Goal: Ask a question: Seek information or help from site administrators or community

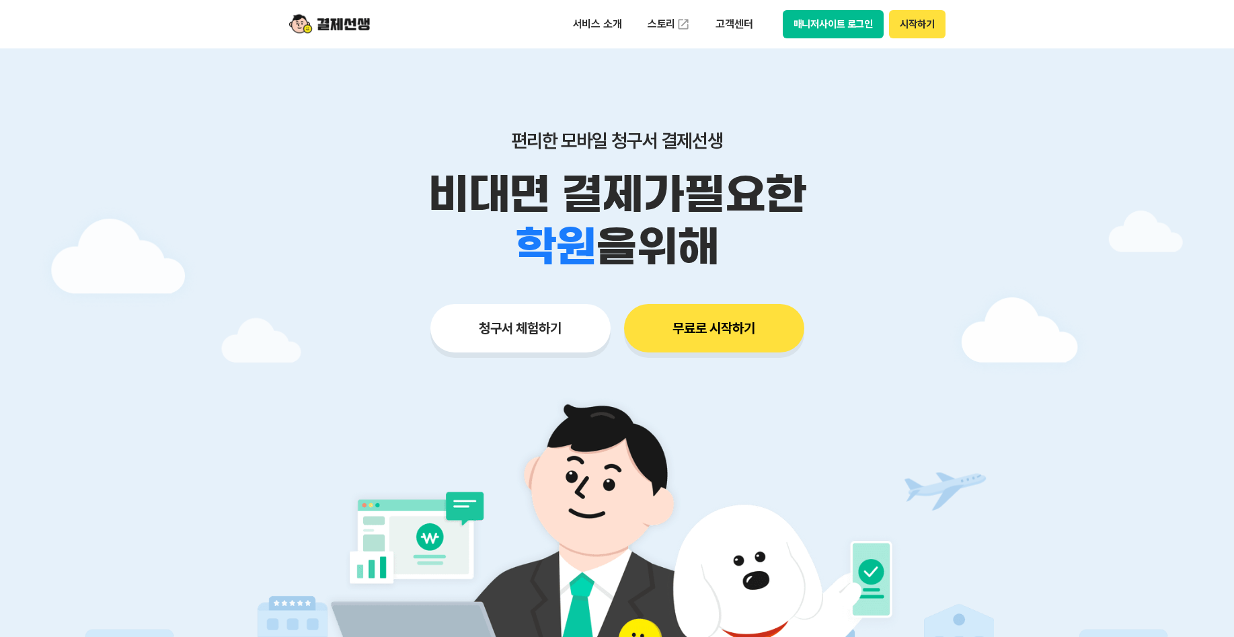
click at [856, 28] on button "매니저사이트 로그인" at bounding box center [834, 24] width 102 height 28
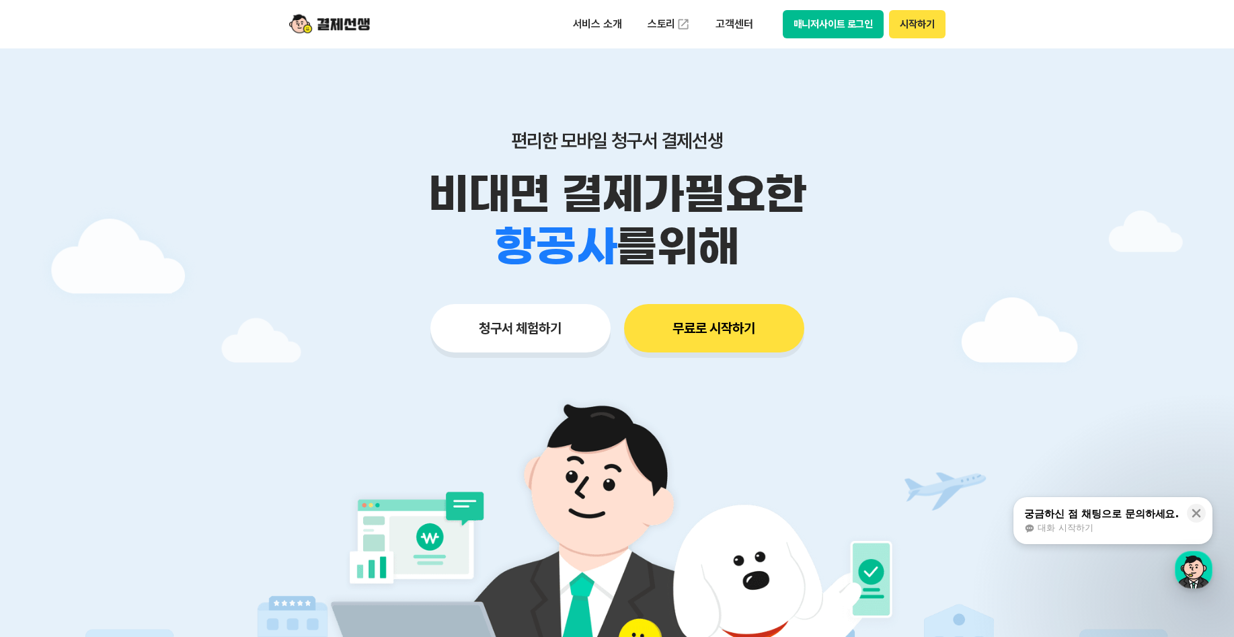
click at [858, 11] on button "매니저사이트 로그인" at bounding box center [834, 24] width 102 height 28
drag, startPoint x: 1117, startPoint y: 512, endPoint x: 170, endPoint y: 425, distance: 951.2
click at [1117, 512] on div "궁금하신 점 채팅으로 문의하세요." at bounding box center [1102, 513] width 155 height 13
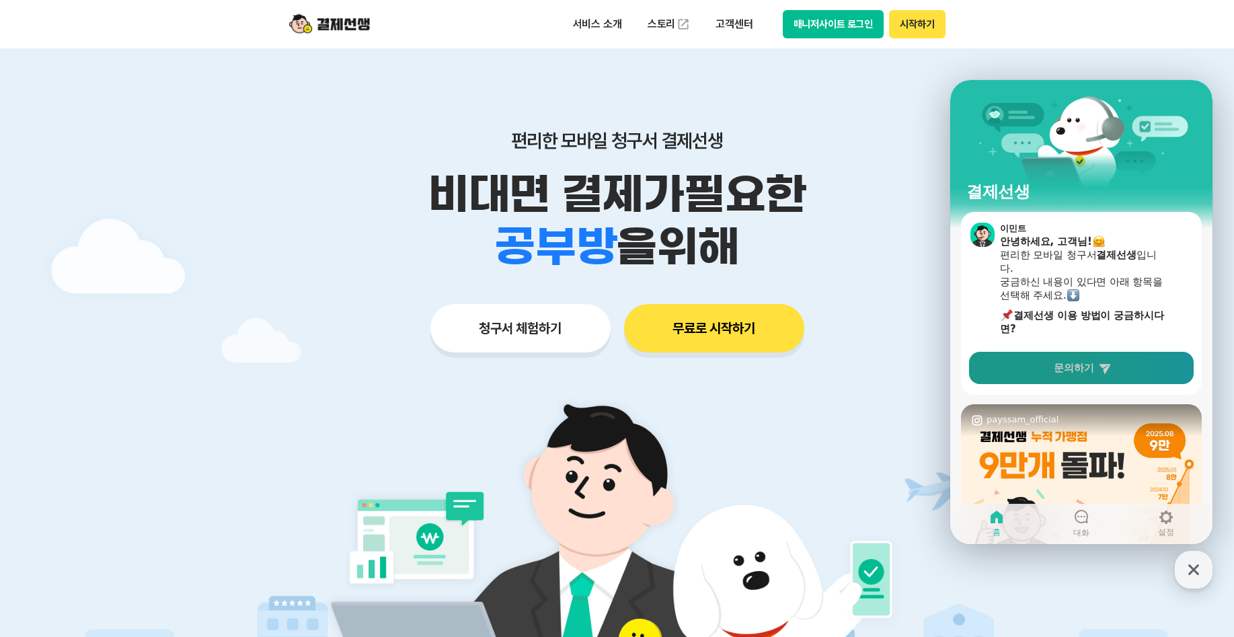
click at [1074, 371] on span "문의하기" at bounding box center [1074, 367] width 40 height 13
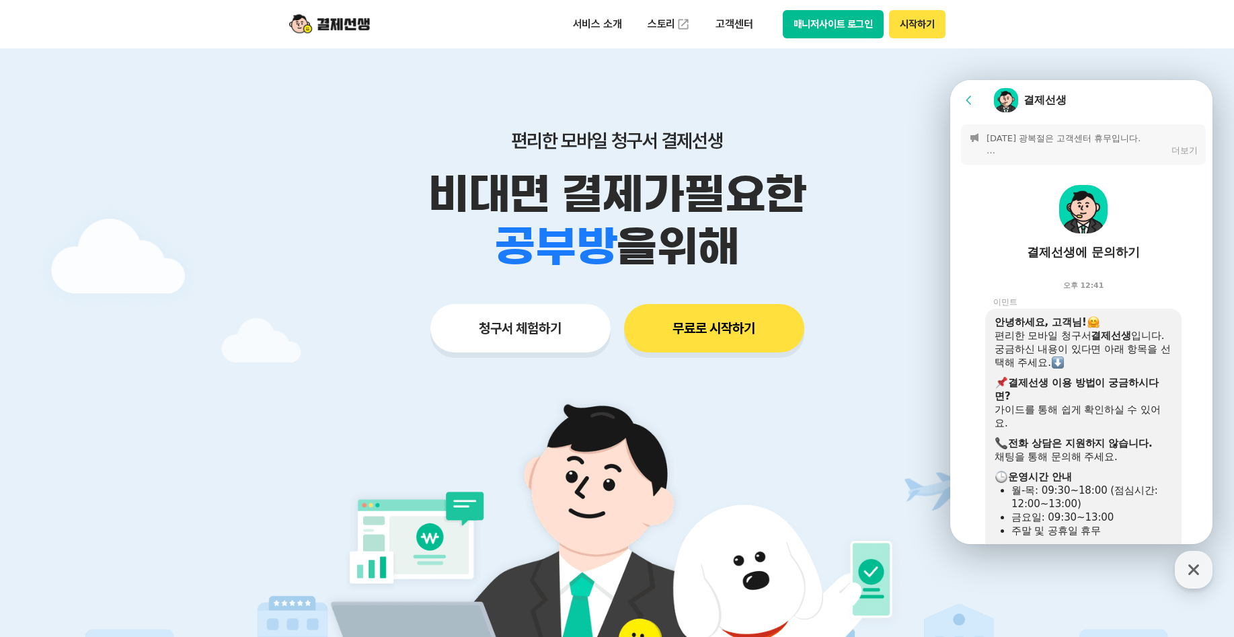
scroll to position [332, 0]
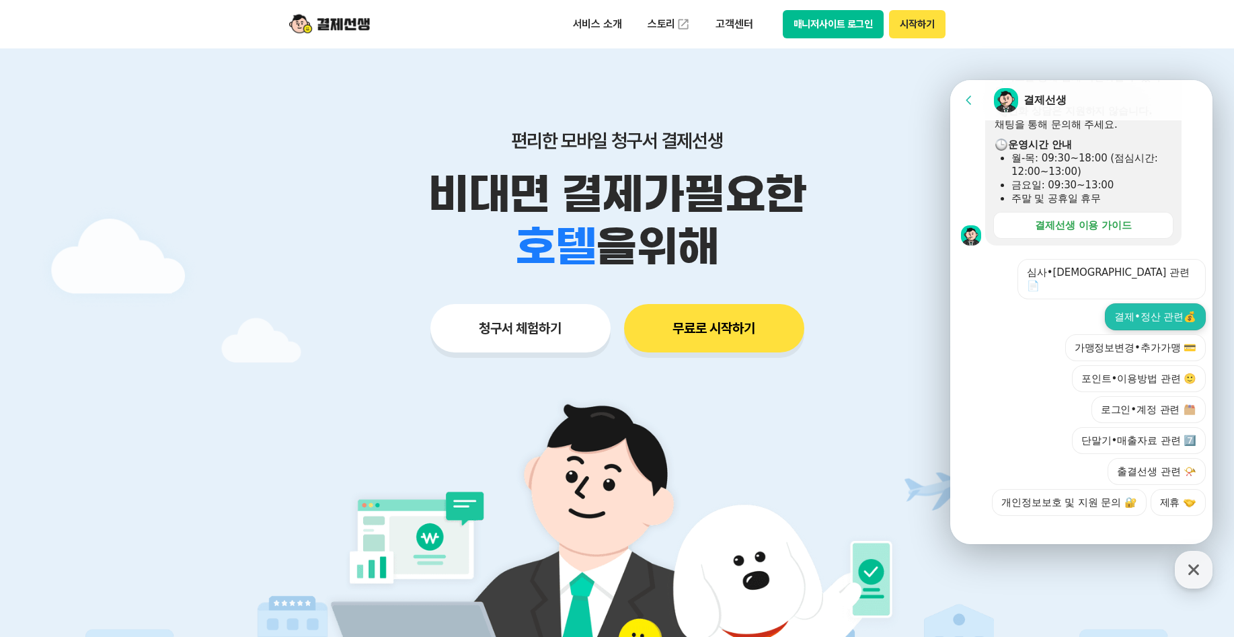
click at [1176, 312] on button "결제•정산 관련💰" at bounding box center [1155, 316] width 101 height 27
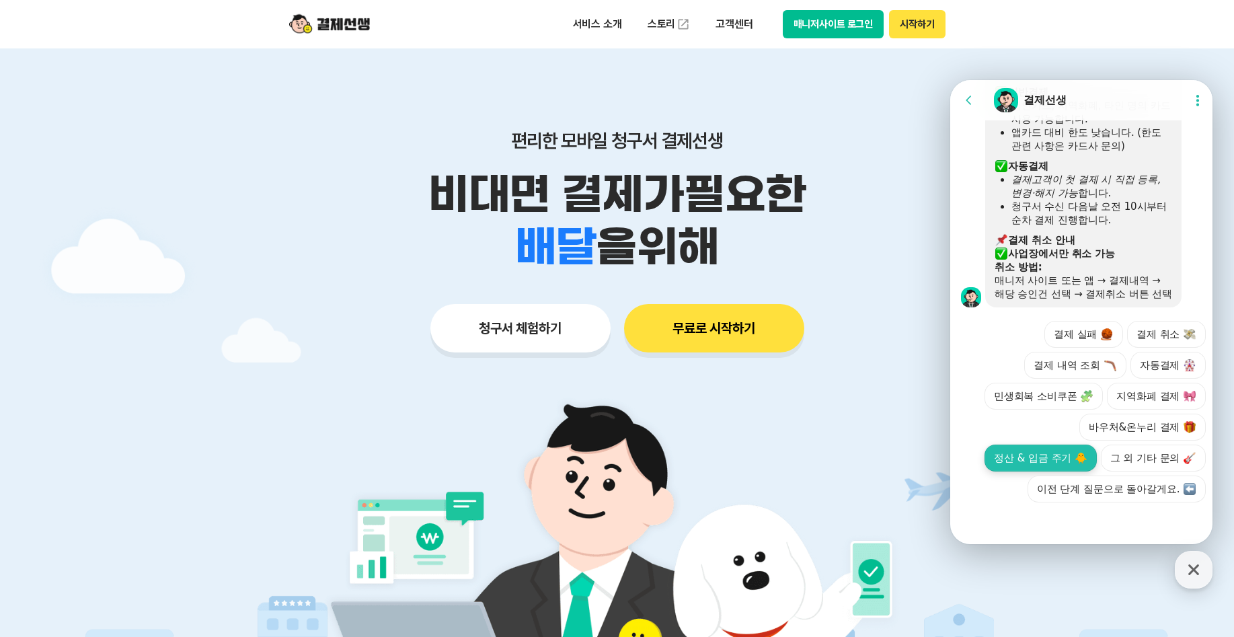
scroll to position [760, 0]
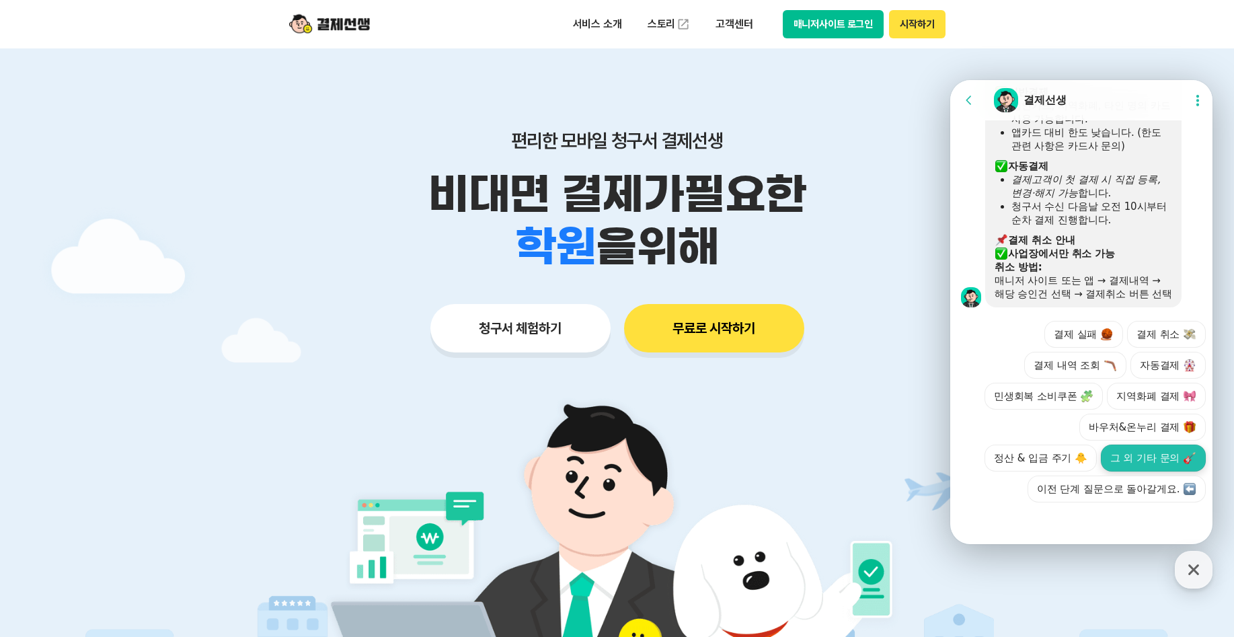
click at [1129, 467] on button "그 외 기타 문의" at bounding box center [1153, 458] width 105 height 27
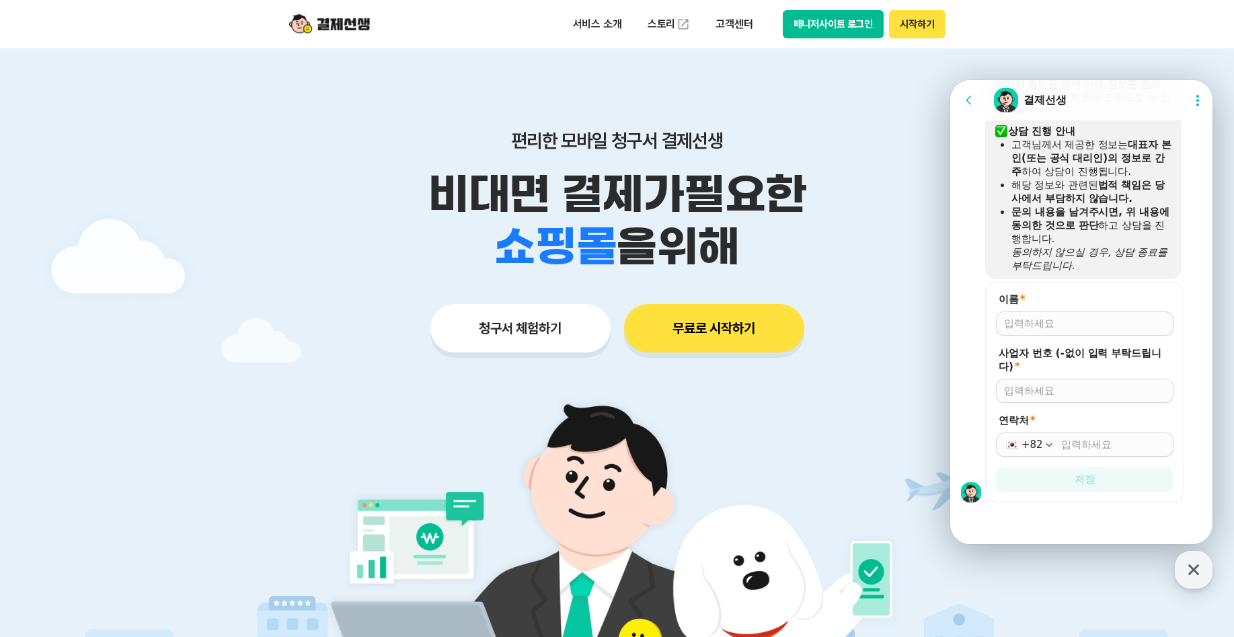
scroll to position [1013, 0]
click at [1068, 326] on input "이름 *" at bounding box center [1084, 323] width 161 height 13
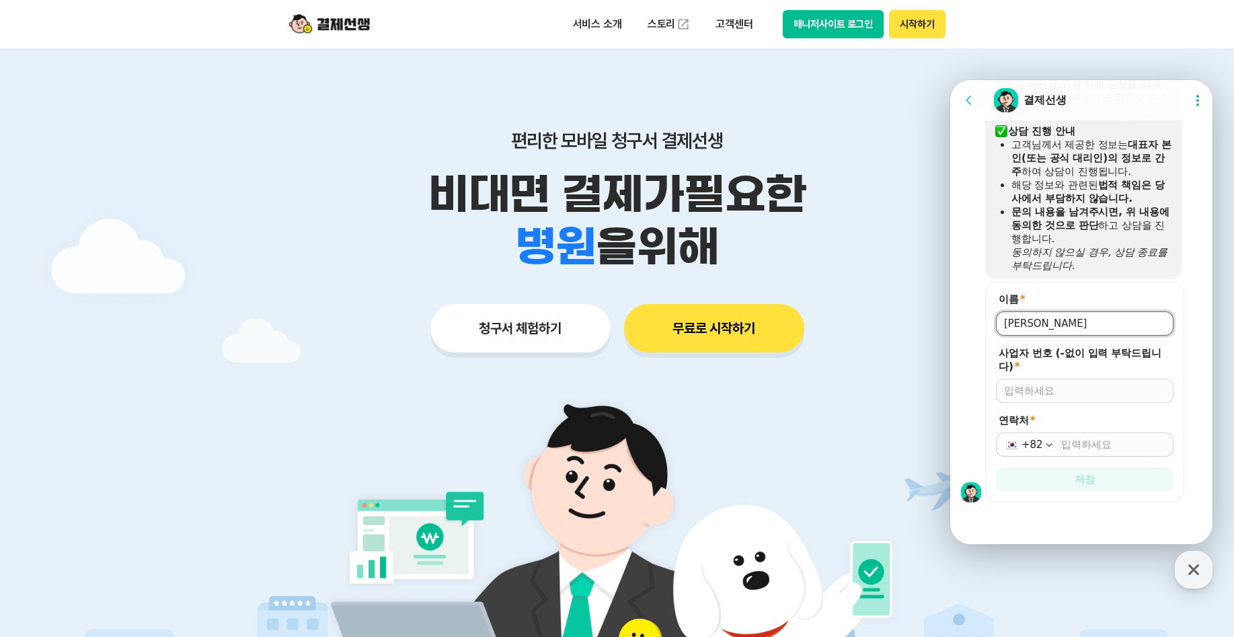
type input "[PERSON_NAME]"
type input "3590102213"
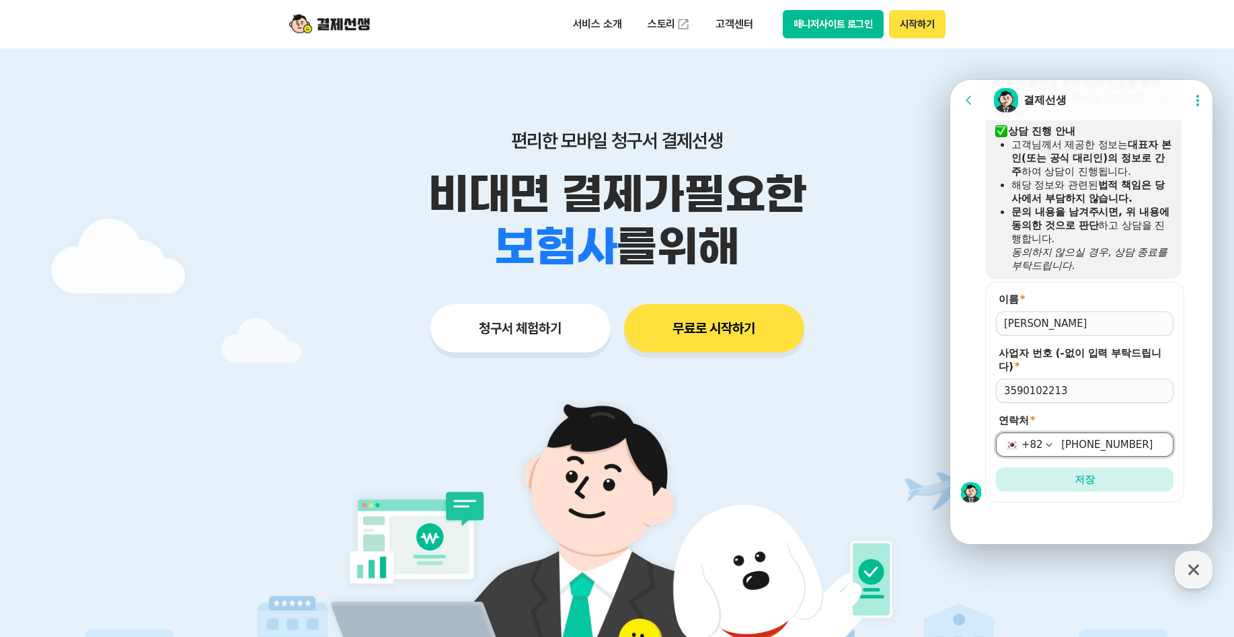
type input "[PHONE_NUMBER]"
click at [996, 468] on button "저장" at bounding box center [1085, 480] width 178 height 24
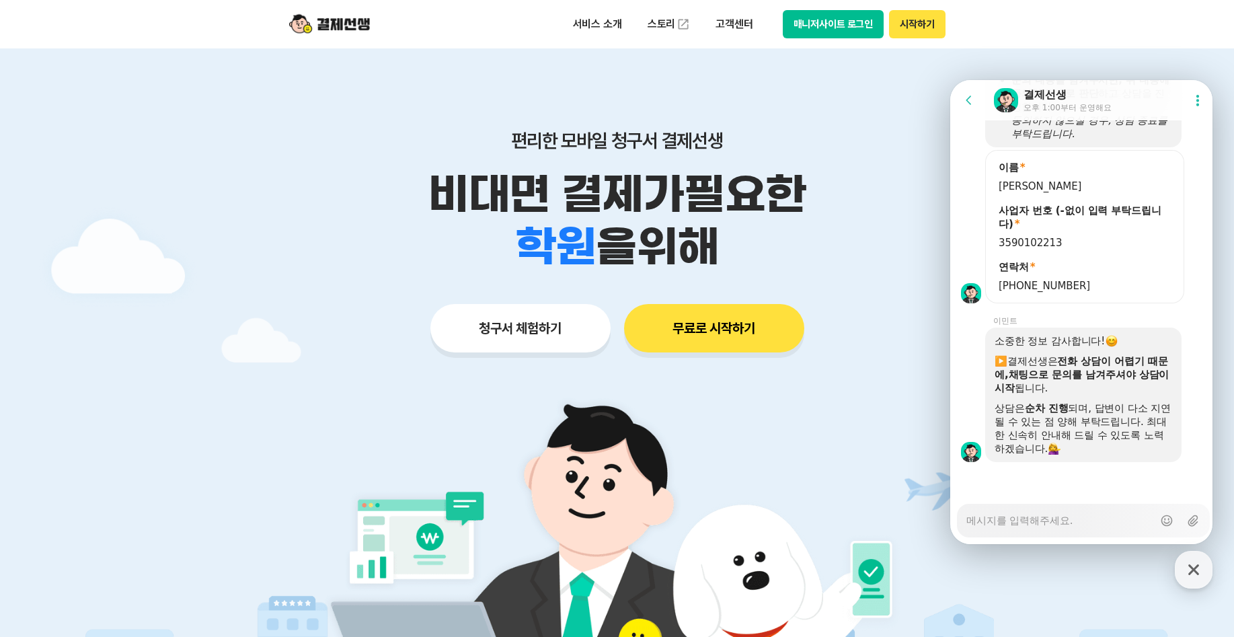
scroll to position [1145, 0]
type textarea "x"
type textarea "ㅁ"
type textarea "x"
type textarea "무"
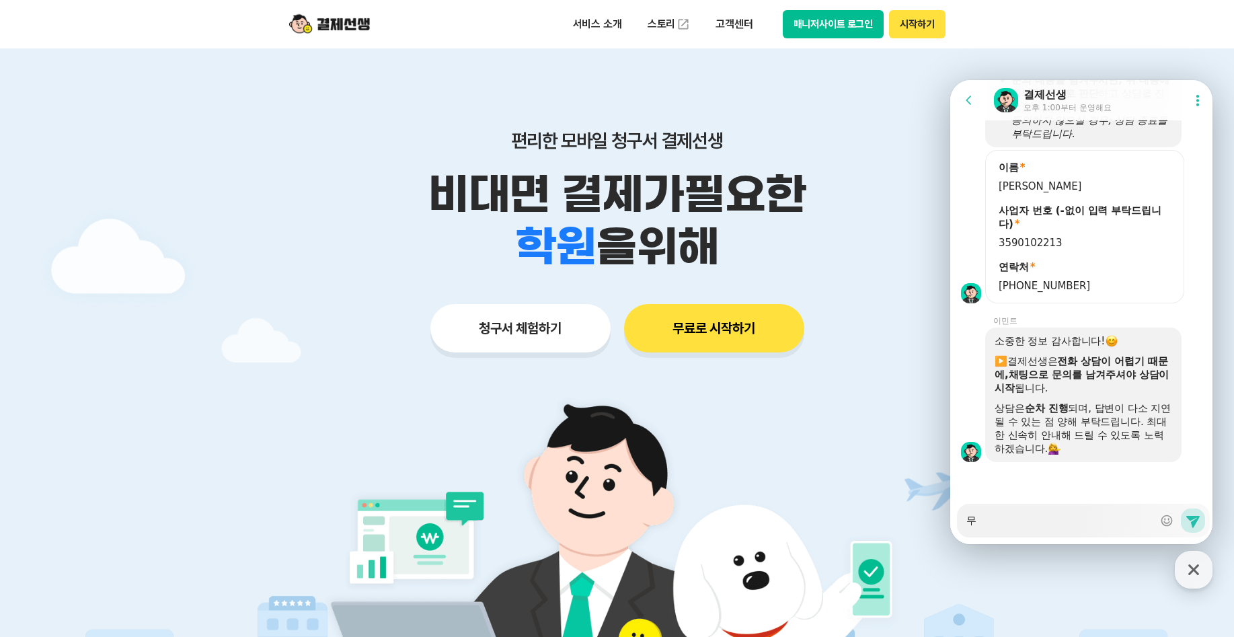
type textarea "x"
type textarea "문ㅇ"
type textarea "x"
type textarea "문으"
type textarea "x"
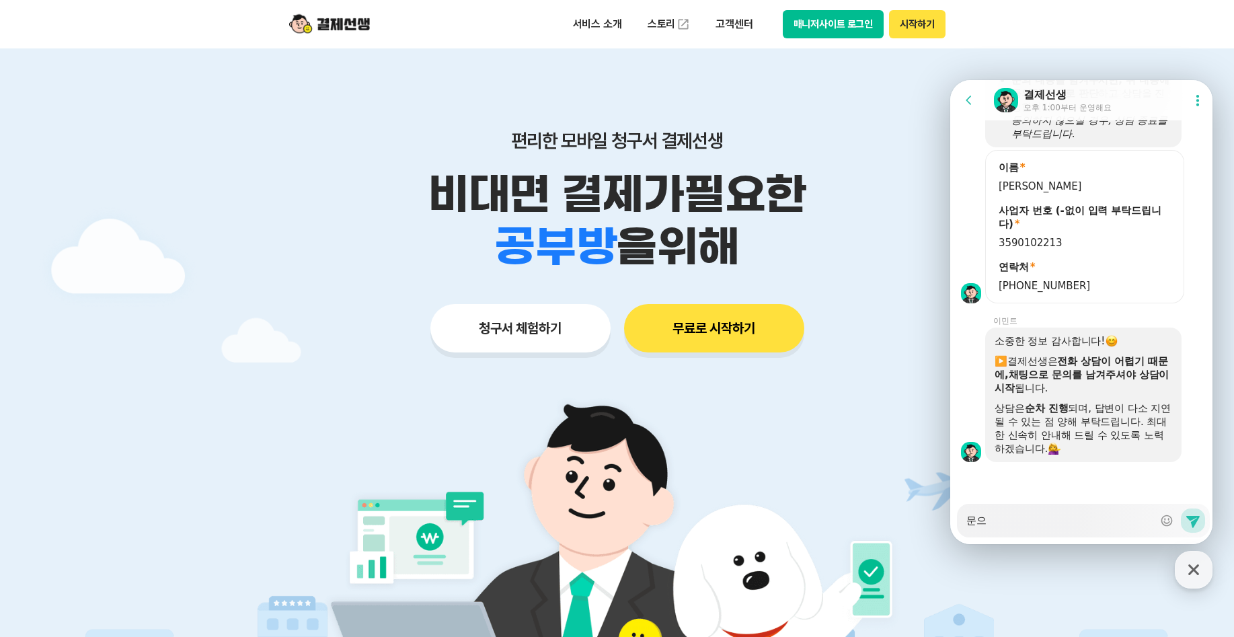
type textarea "문의"
type textarea "x"
type textarea "문읟"
type textarea "x"
type textarea "문의드"
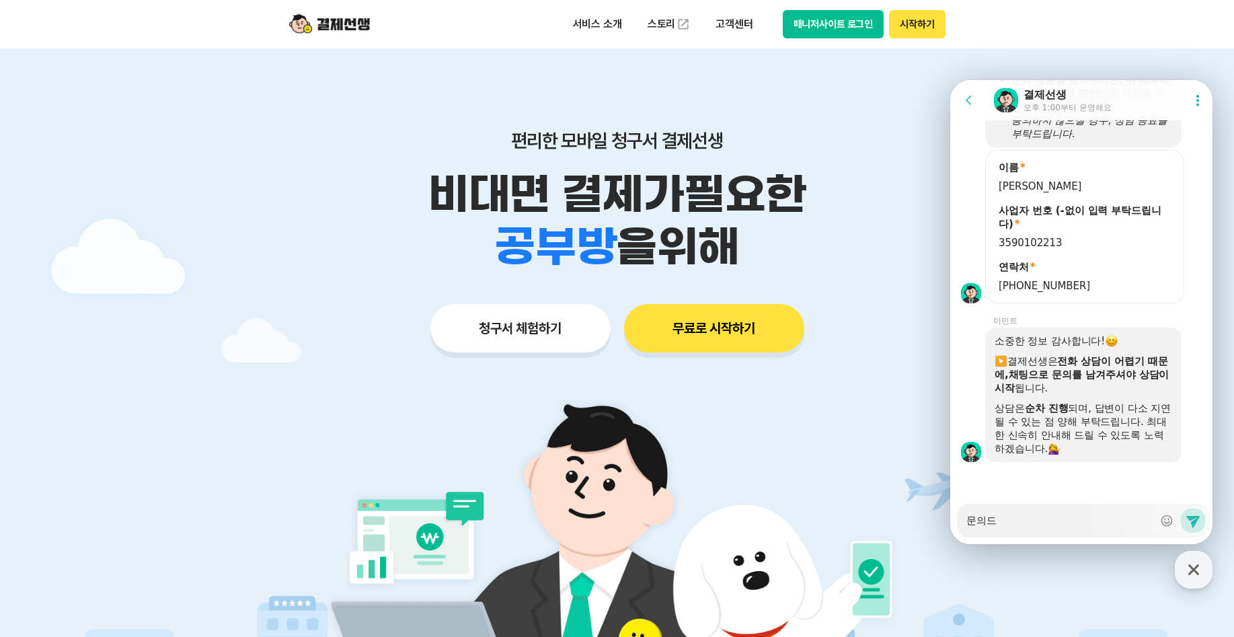
type textarea "x"
type textarea "문의들"
type textarea "x"
type textarea "문의드리"
type textarea "x"
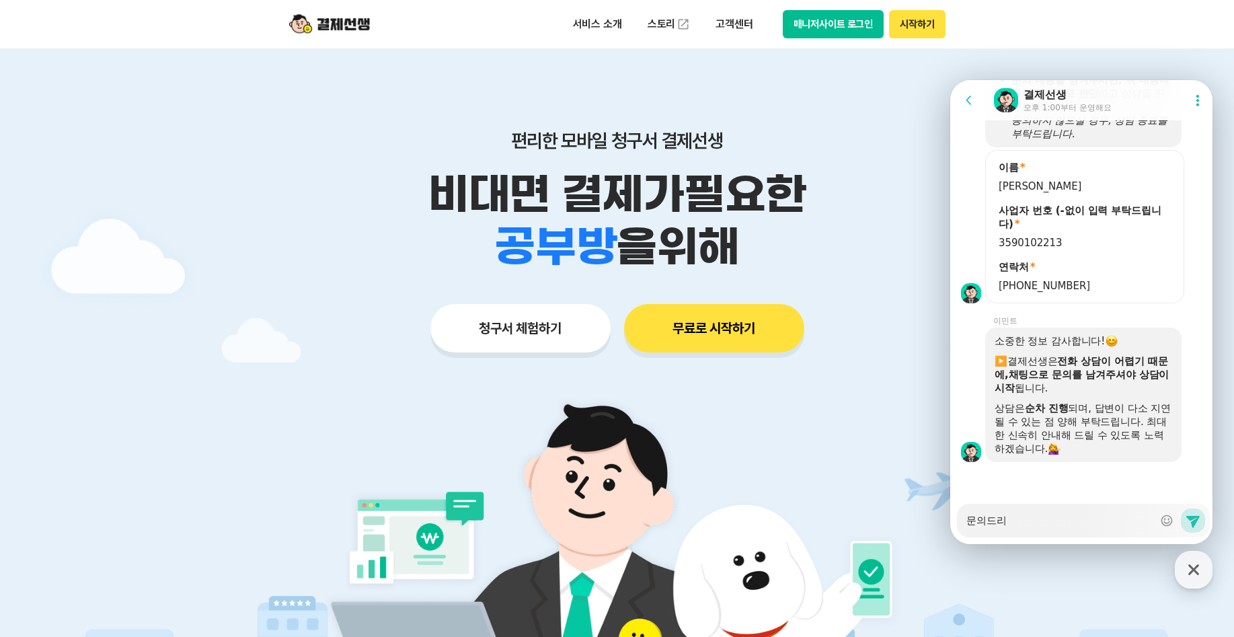
type textarea "문의드립"
type textarea "x"
type textarea "문의드립ㄴ"
type textarea "x"
type textarea "문의드립니"
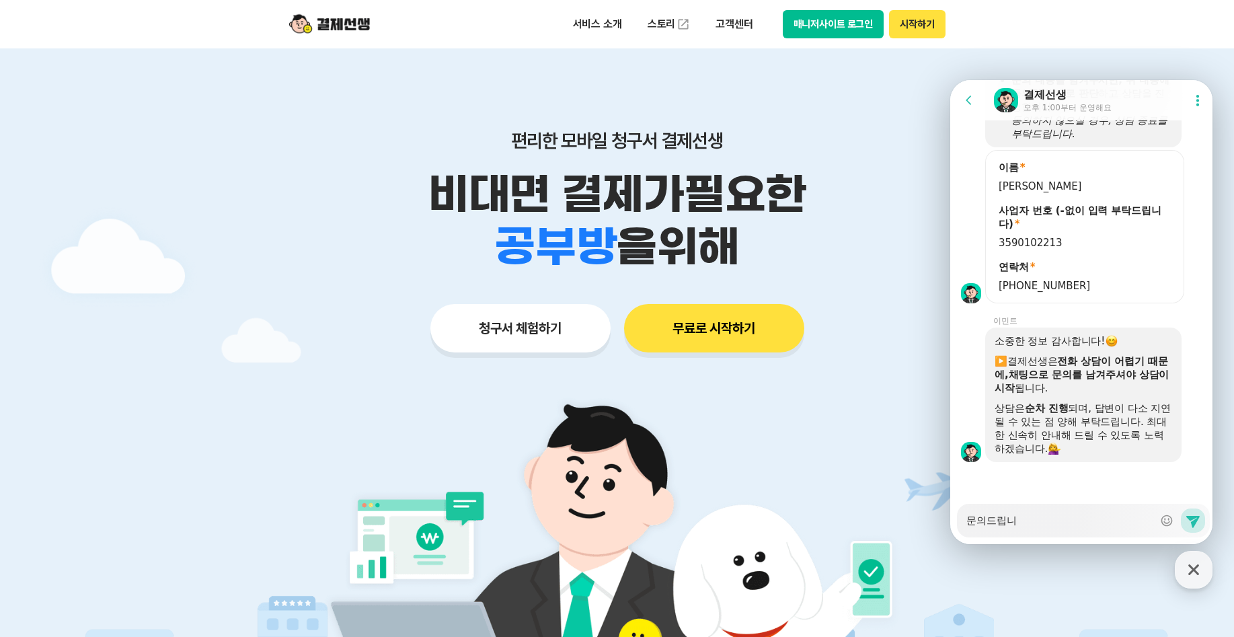
type textarea "x"
type textarea "문의드립닏"
type textarea "x"
type textarea "문의드립니다"
type textarea "x"
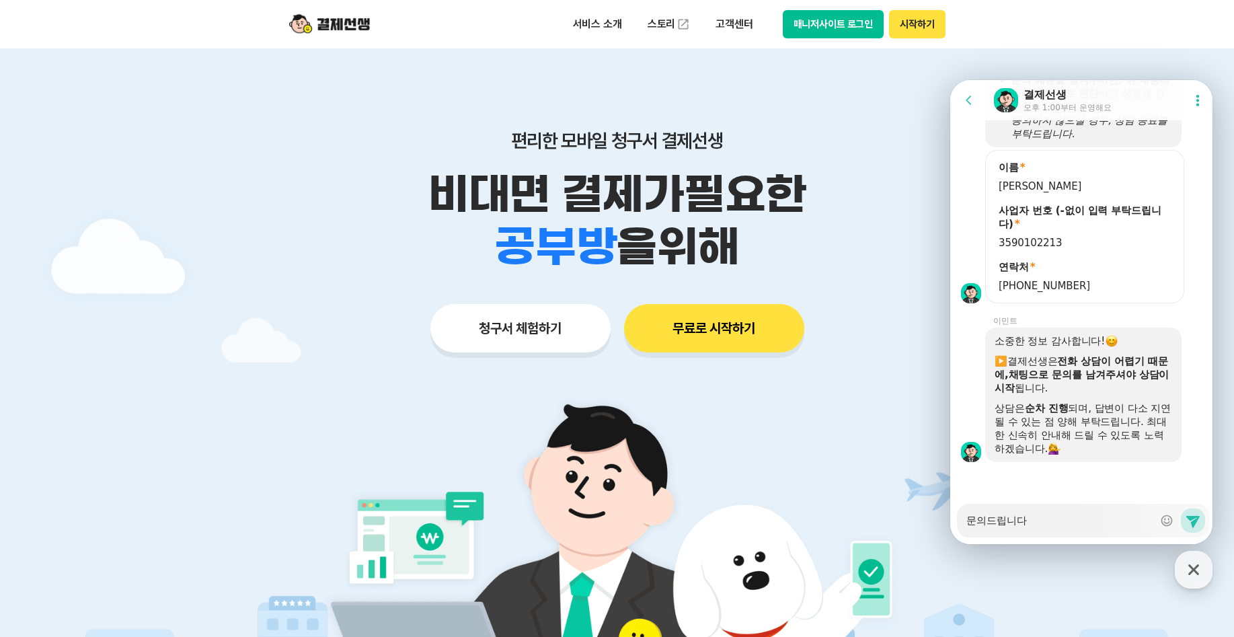
type textarea "문의드립니다~"
type textarea "x"
type textarea "문의드립니다~"
type textarea "x"
type textarea "문의드립니다~ ㄱ"
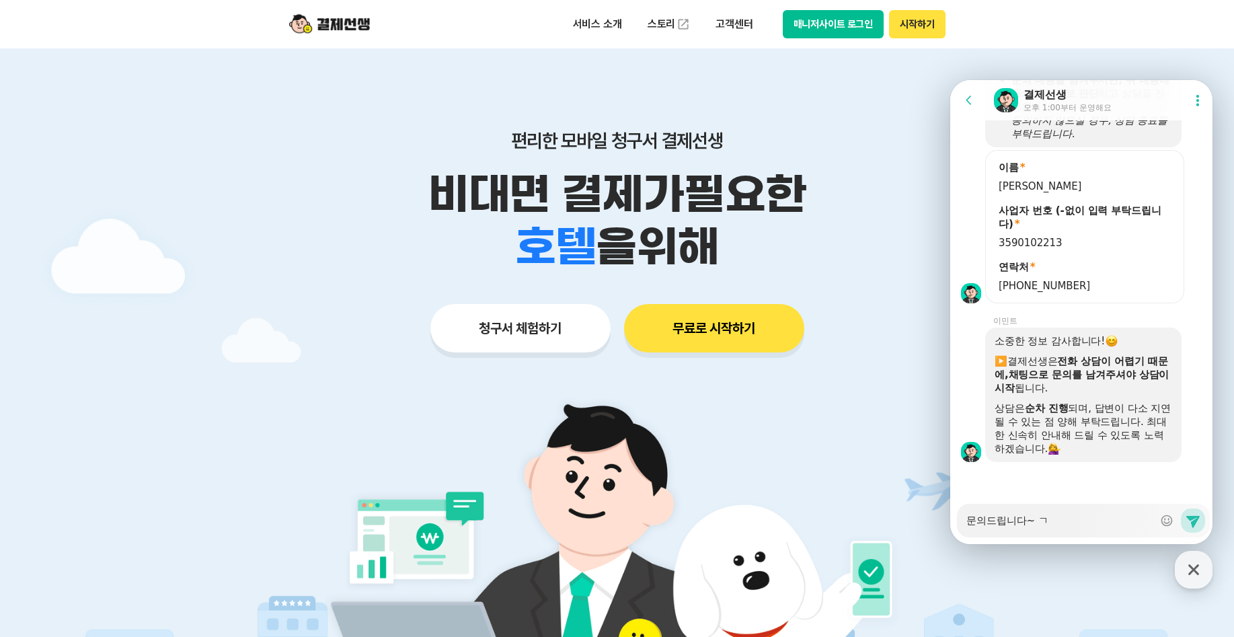
type textarea "x"
type textarea "문의드립니다~ 겨"
type textarea "x"
type textarea "문의드립니다~ 결"
type textarea "x"
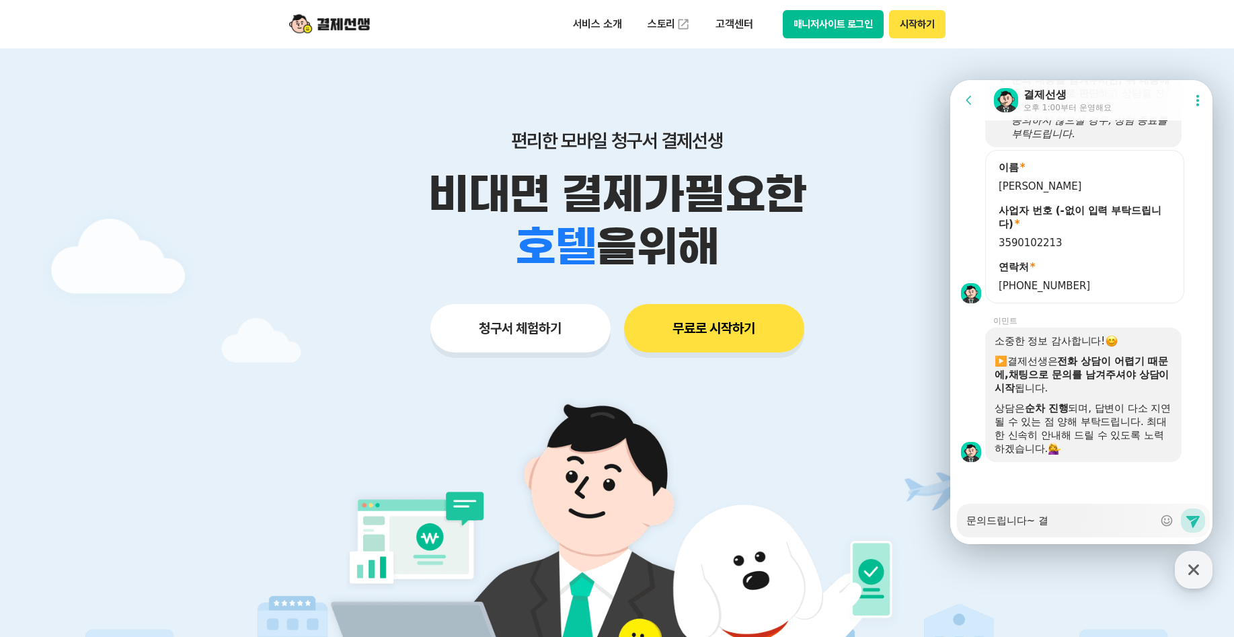
type textarea "문의드립니다~ 겴"
type textarea "x"
type textarea "문의드립니다~ 결"
type textarea "x"
type textarea "문의드립니다~ 결ㅈ"
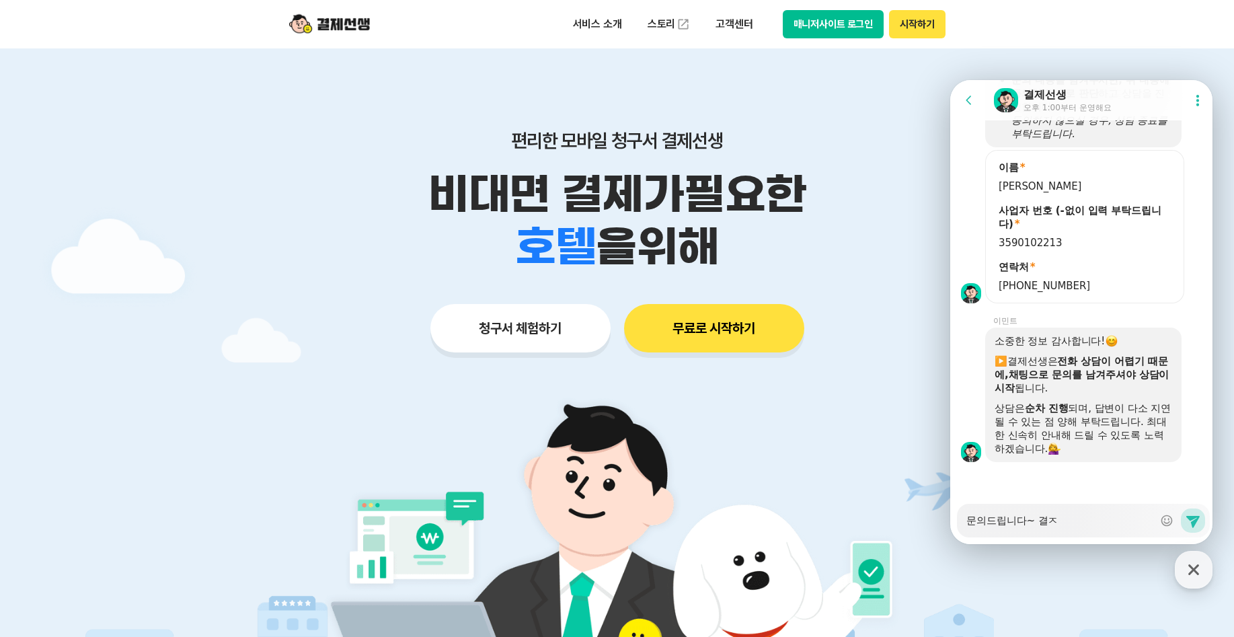
type textarea "x"
type textarea "문의드립니다~ 결제"
type textarea "x"
type textarea "문의드립니다~ 결젯"
type textarea "x"
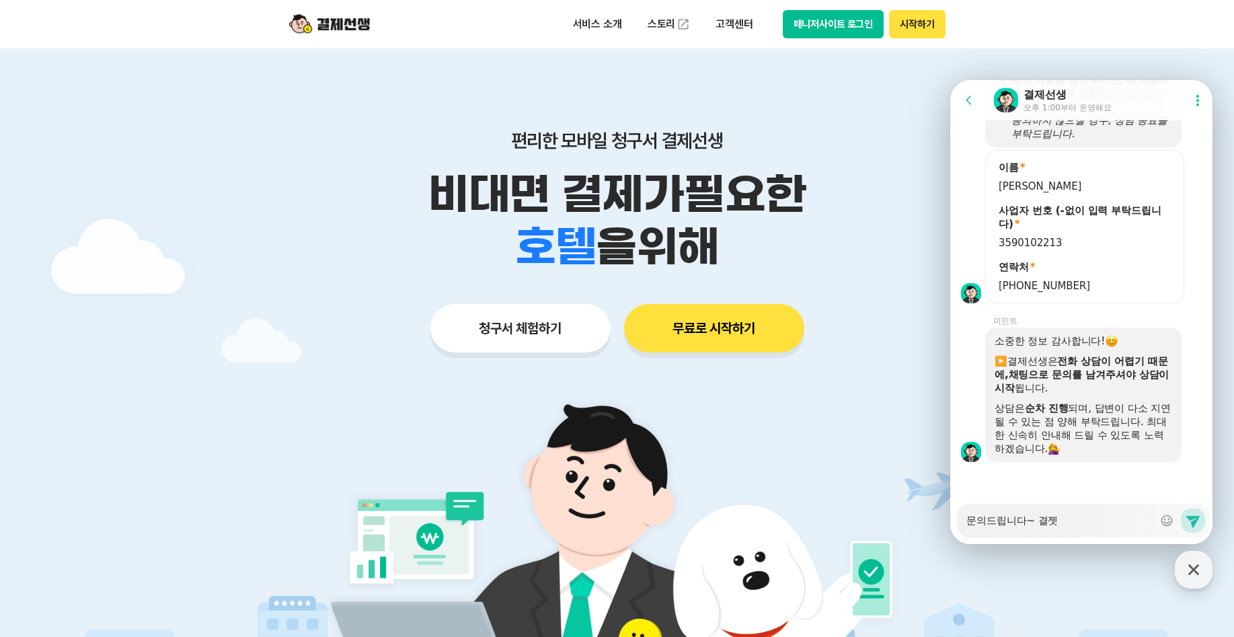
type textarea "문의드립니다~ 결제서"
type textarea "x"
type textarea "문의드립니다~ 결제성"
type textarea "x"
type textarea "문의드립니다~ 결제서"
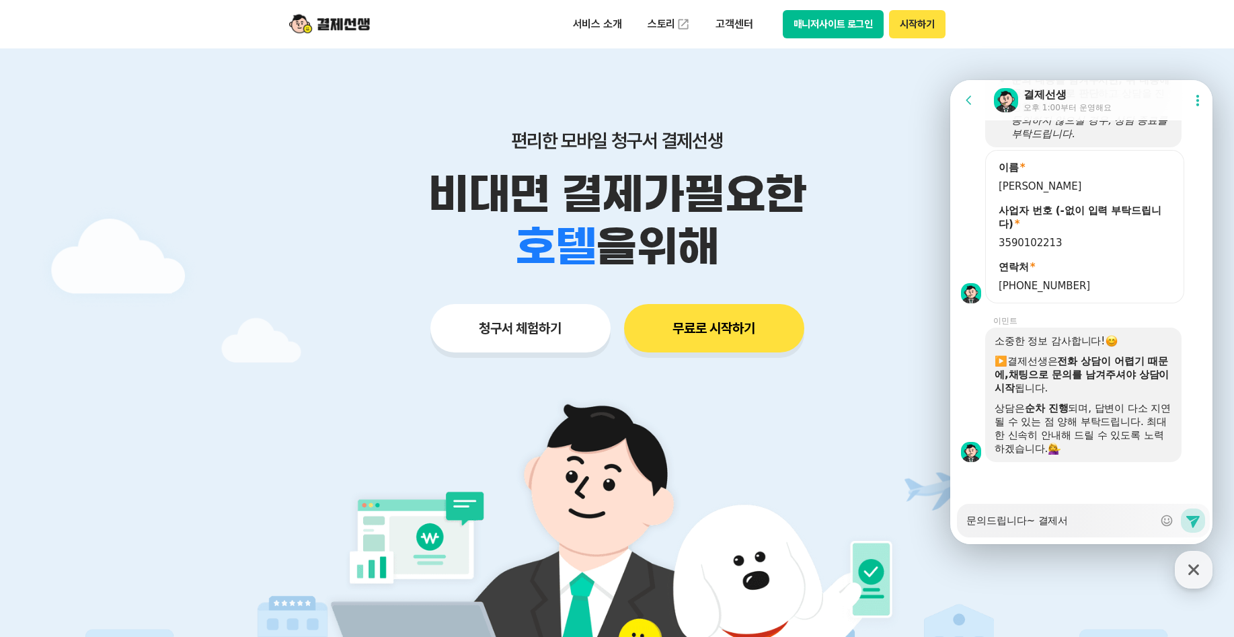
type textarea "x"
type textarea "문의드립니다~ 결제선"
type textarea "x"
type textarea "문의드립니다~ 결제선ㅅ"
type textarea "x"
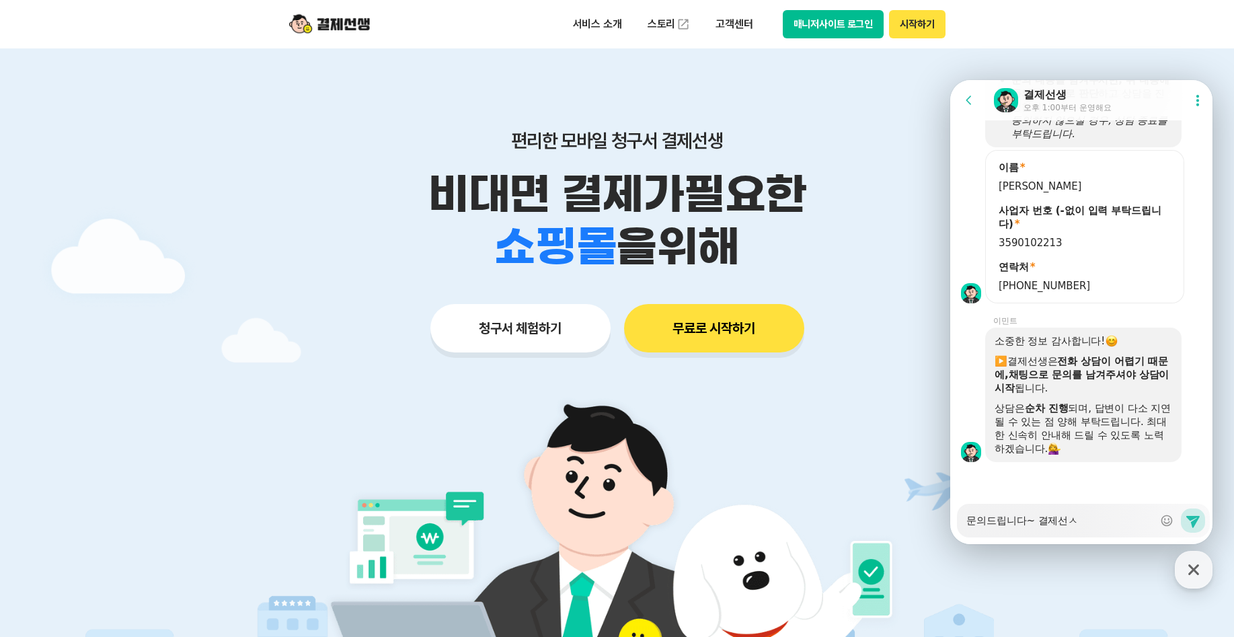
type textarea "문의드립니다~ 결제선새"
type textarea "x"
type textarea "문의드립니다~ 결제선생"
type textarea "x"
type textarea "문의드립니다~ 결제선생ㅇ"
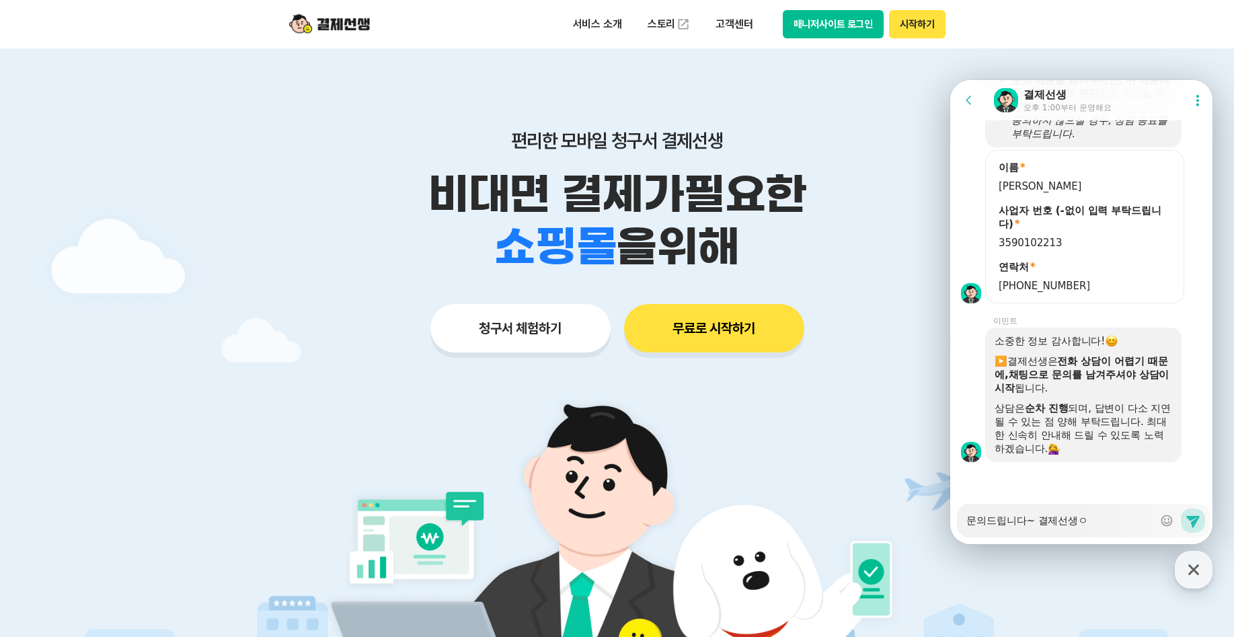
type textarea "x"
type textarea "문의드립니다~ 결제선생"
type textarea "x"
type textarea "문의드립니다~ 결제선생ㅇ"
type textarea "x"
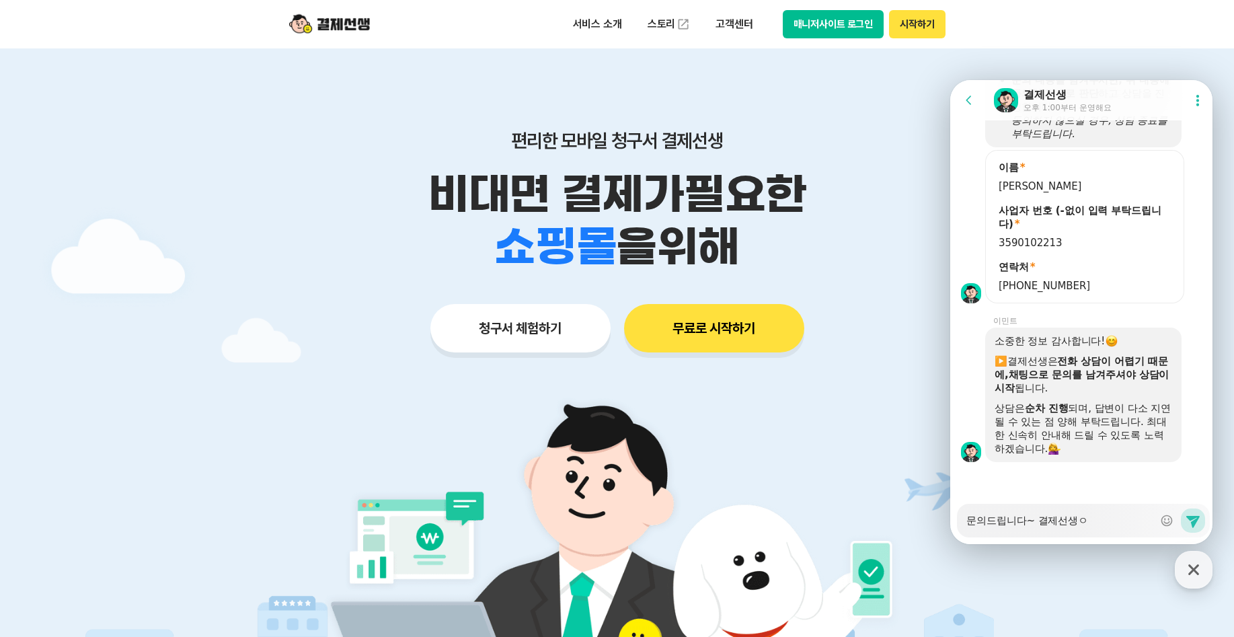
type textarea "문의드립니다~ 결제선생에"
type textarea "x"
type textarea "문의드립니다~ 결제선생엣"
type textarea "x"
type textarea "문의드립니다~ 결제선생에서"
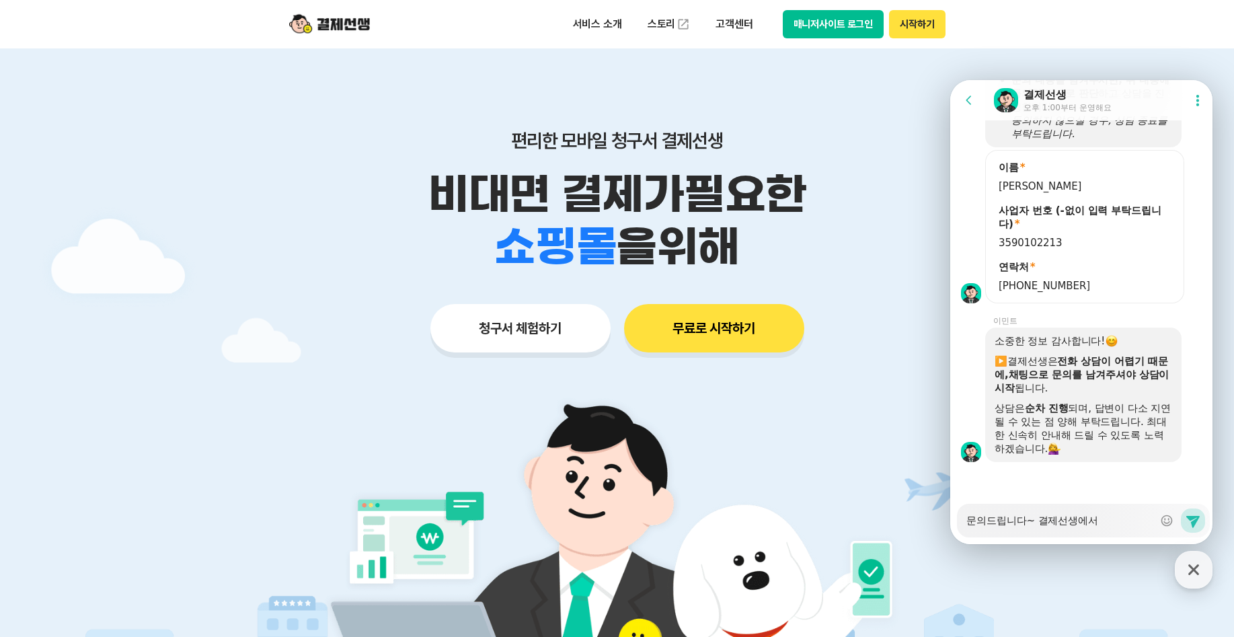
type textarea "x"
type textarea "문의드립니다~ 결제선생에서 ㄱ"
type textarea "x"
type textarea "문의드립니다~ 결제선생에서 겨"
type textarea "x"
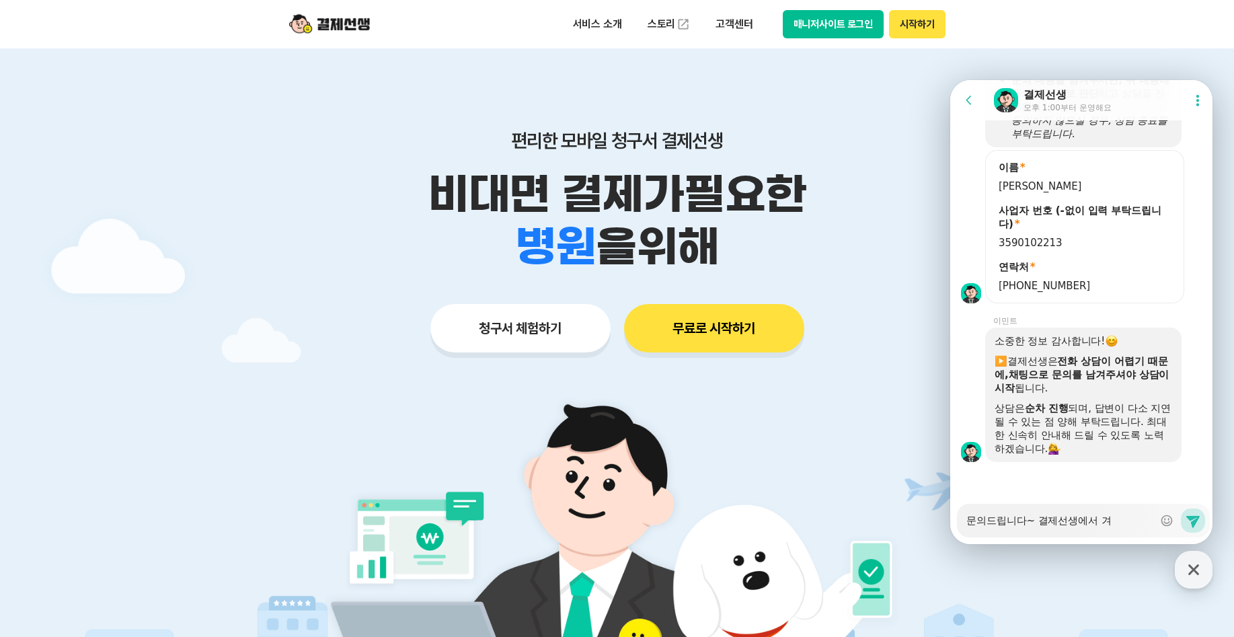
type textarea "문의드립니다~ 결제선생에서 결"
type textarea "x"
type textarea "문의드립니다~ 결제선생에서 결제"
type textarea "x"
type textarea "문의드립니다~ 결제선생에서 결제도"
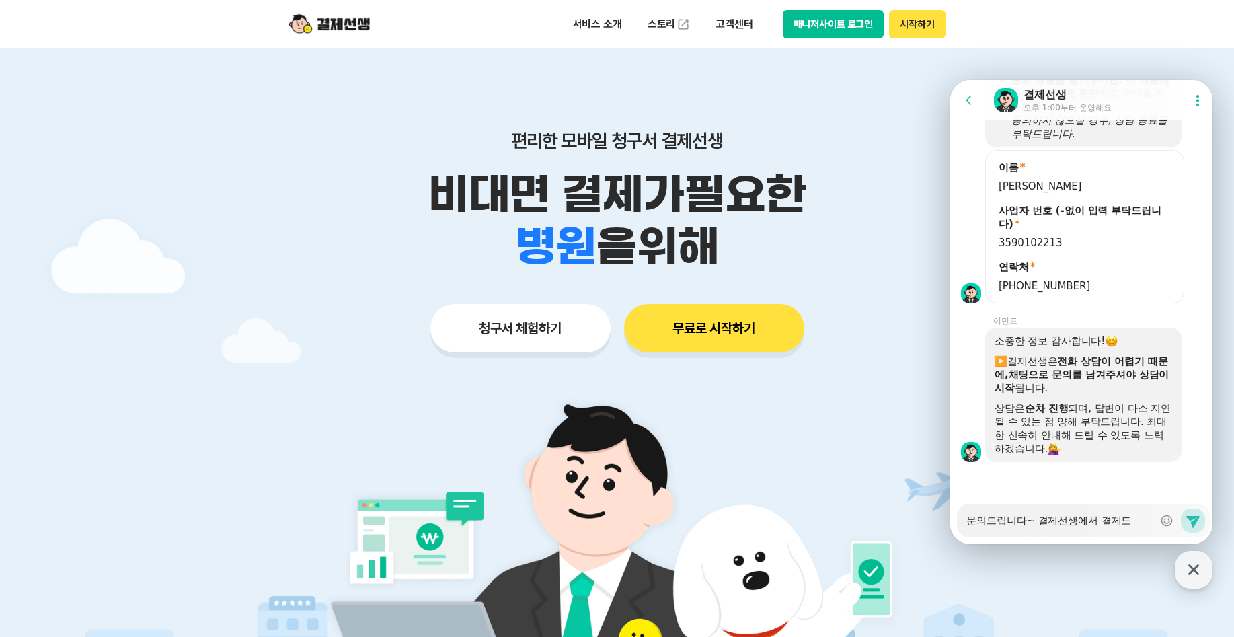
type textarea "x"
type textarea "문의드립니다~ 결제선생에서 결제되"
type textarea "x"
type textarea "문의드립니다~ 결제선생에서 결제된"
type textarea "x"
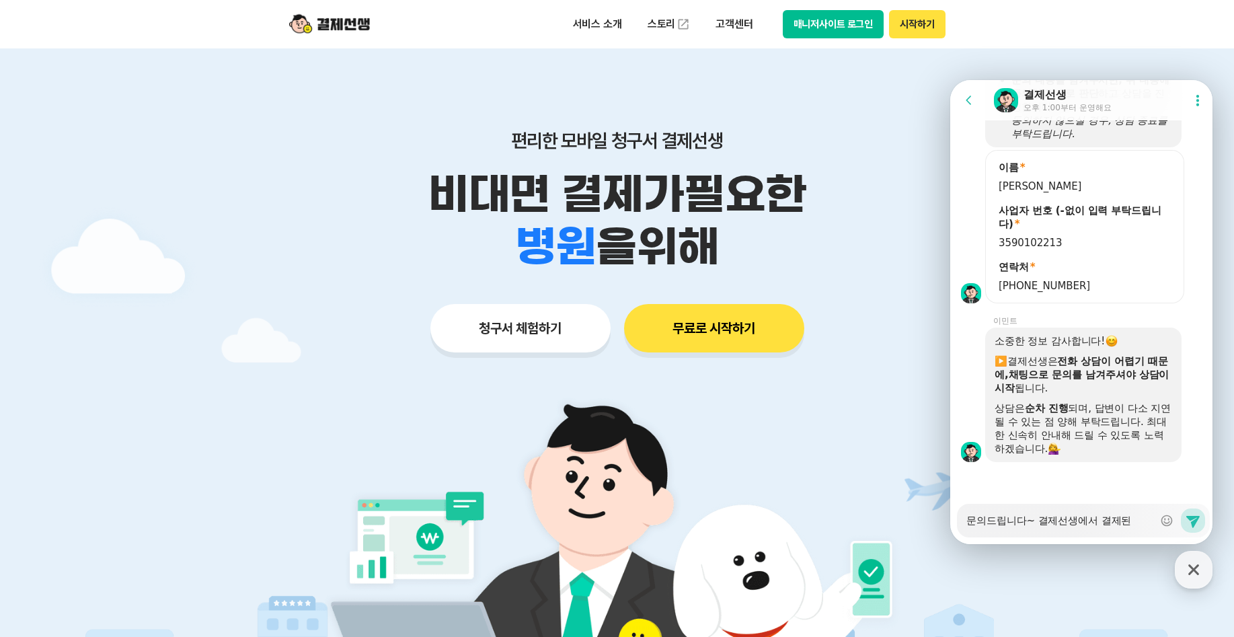
type textarea "문의드립니다~ 결제선생에서 결제된"
type textarea "x"
type textarea "문의드립니다~ 결제선생에서 결제된 ㄱ"
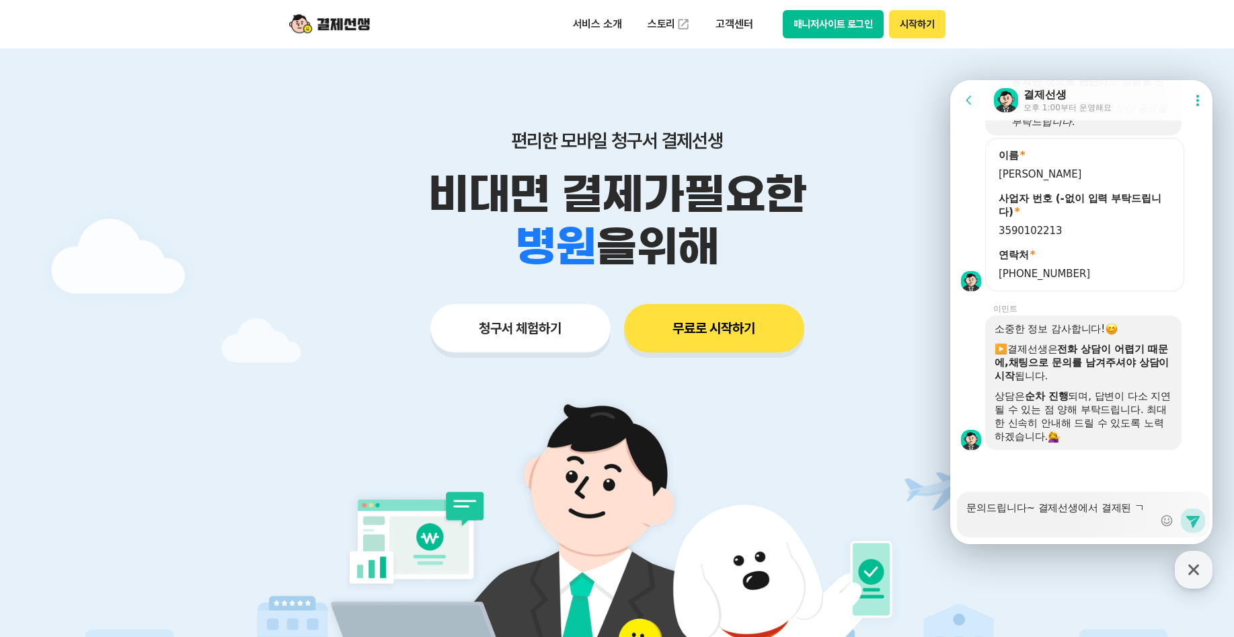
type textarea "x"
type textarea "문의드립니다~ 결제선생에서 결제된 금"
type textarea "x"
type textarea "문의드립니다~ 결제선생에서 결제된 금야"
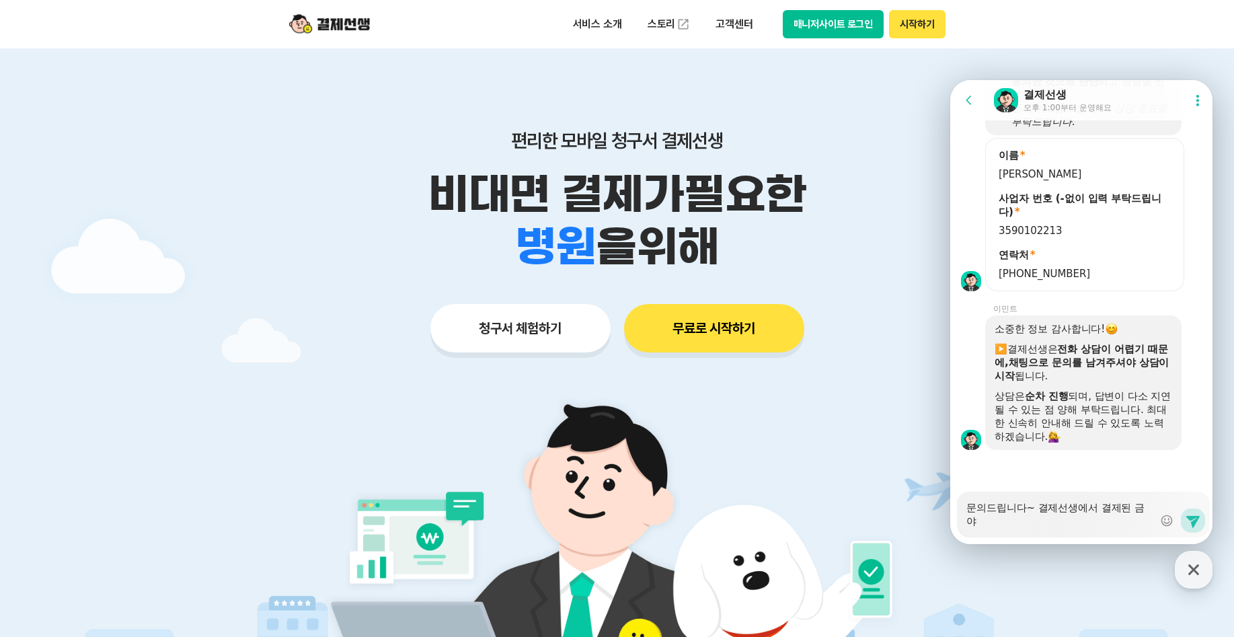
type textarea "x"
type textarea "문의드립니다~ 결제선생에서 결제된 금약"
type textarea "x"
type textarea "문의드립니다~ 결제선생에서 결제된 금야"
type textarea "x"
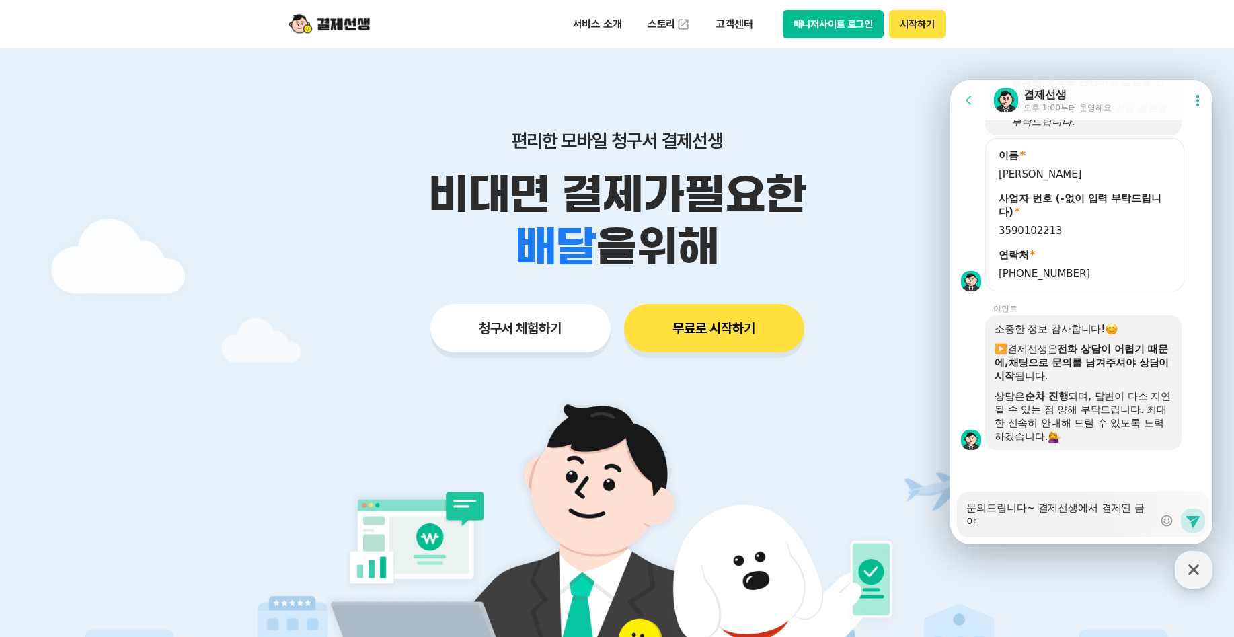
type textarea "문의드립니다~ 결제선생에서 결제된 금ㅇ"
type textarea "x"
type textarea "문의드립니다~ 결제선생에서 결제된 금애"
type textarea "x"
type textarea "문의드립니다~ 결제선생에서 결제된 금액"
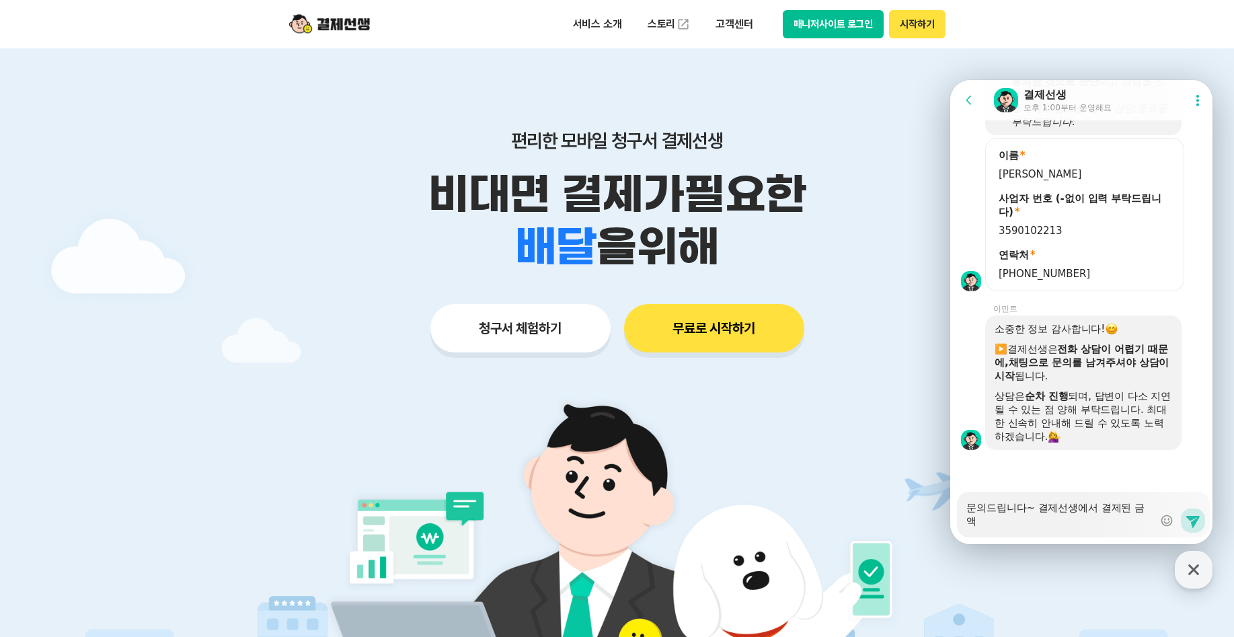
type textarea "x"
type textarea "문의드립니다~ 결제선생에서 결제된 금액ㅇ"
type textarea "x"
type textarea "문의드립니다~ 결제선생에서 결제된 금액이"
type textarea "x"
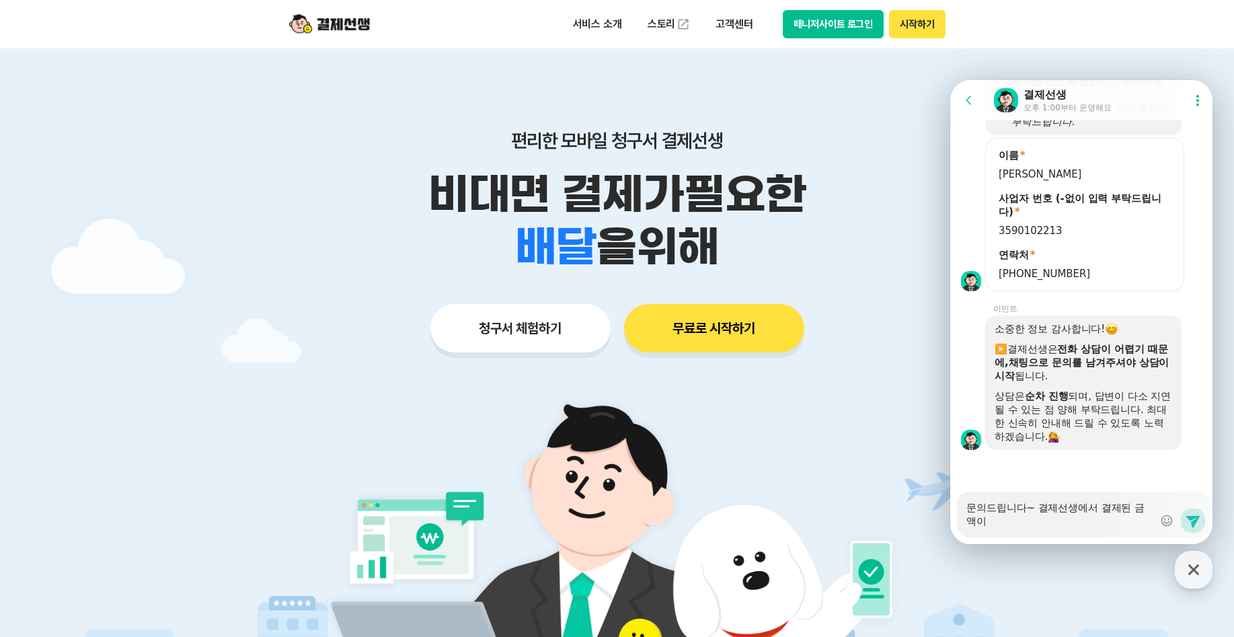
type textarea "문의드립니다~ 결제선생에서 결제된 금액이 ㅈ"
type textarea "x"
type textarea "문의드립니다~ 결제선생에서 결제된 금액이 제"
type textarea "x"
type textarea "문의드립니다~ 결제선생에서 결제된 금액이 젣"
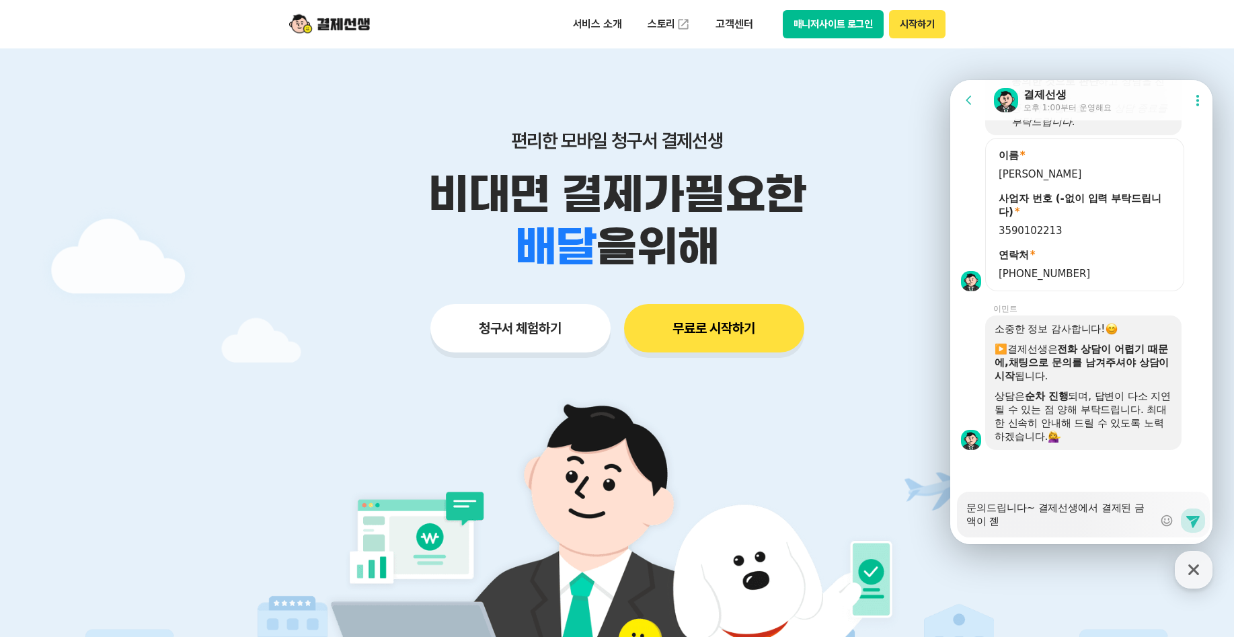
type textarea "x"
type textarea "문의드립니다~ 결제선생에서 결제된 금액이 제대"
type textarea "x"
type textarea "문의드립니다~ 결제선생에서 결제된 금액이 제대로"
type textarea "x"
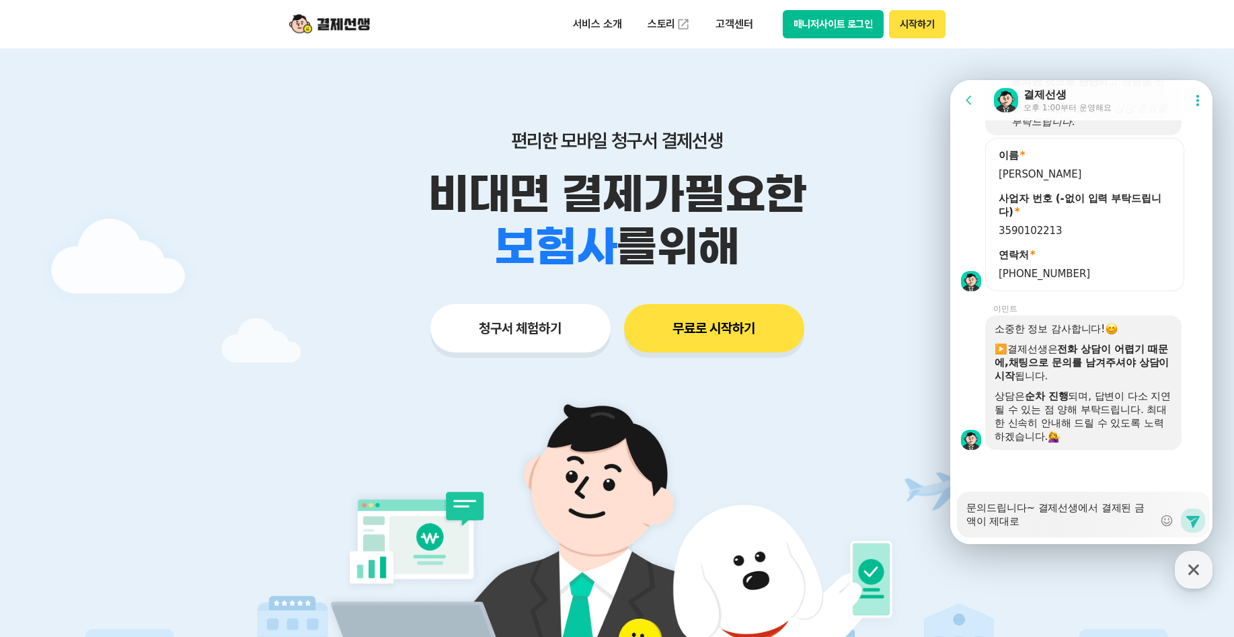
type textarea "문의드립니다~ 결제선생에서 결제된 금액이 제대로"
type textarea "x"
type textarea "문의드립니다~ 결제선생에서 결제된 금액이 제대로 토"
type textarea "x"
type textarea "문의드립니다~ 결제선생에서 결제된 금액이 제대로 통"
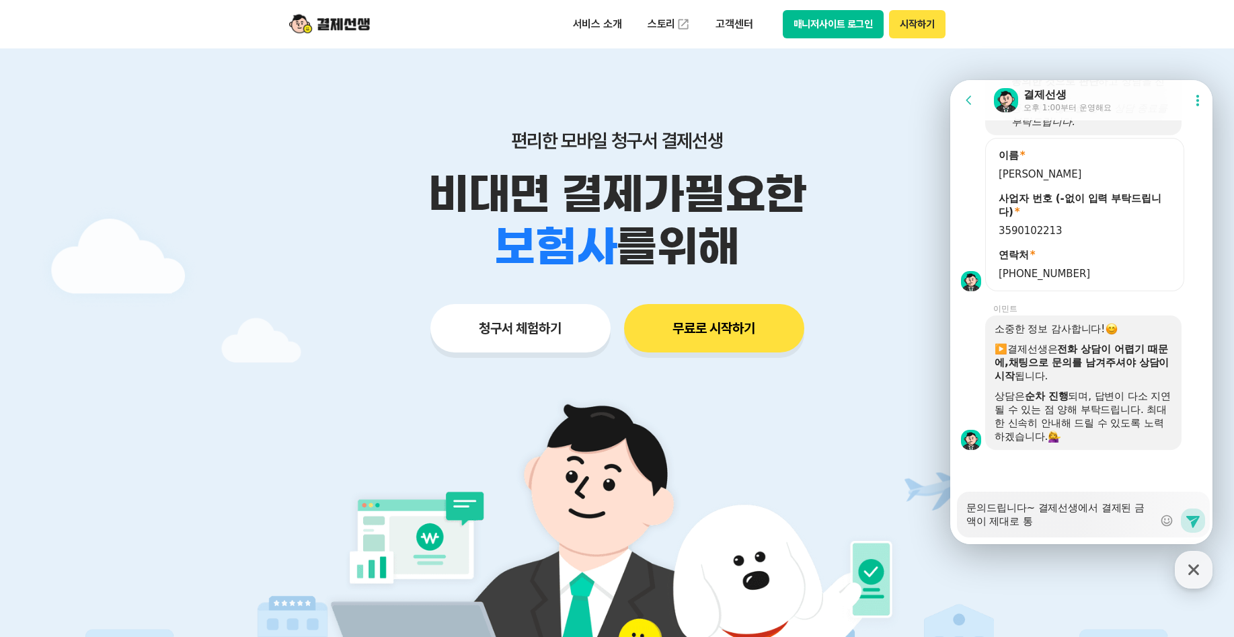
type textarea "x"
type textarea "문의드립니다~ 결제선생에서 결제된 금액이 제대로 통자"
type textarea "x"
type textarea "문의드립니다~ 결제선생에서 결제된 금액이 제대로 통장"
type textarea "x"
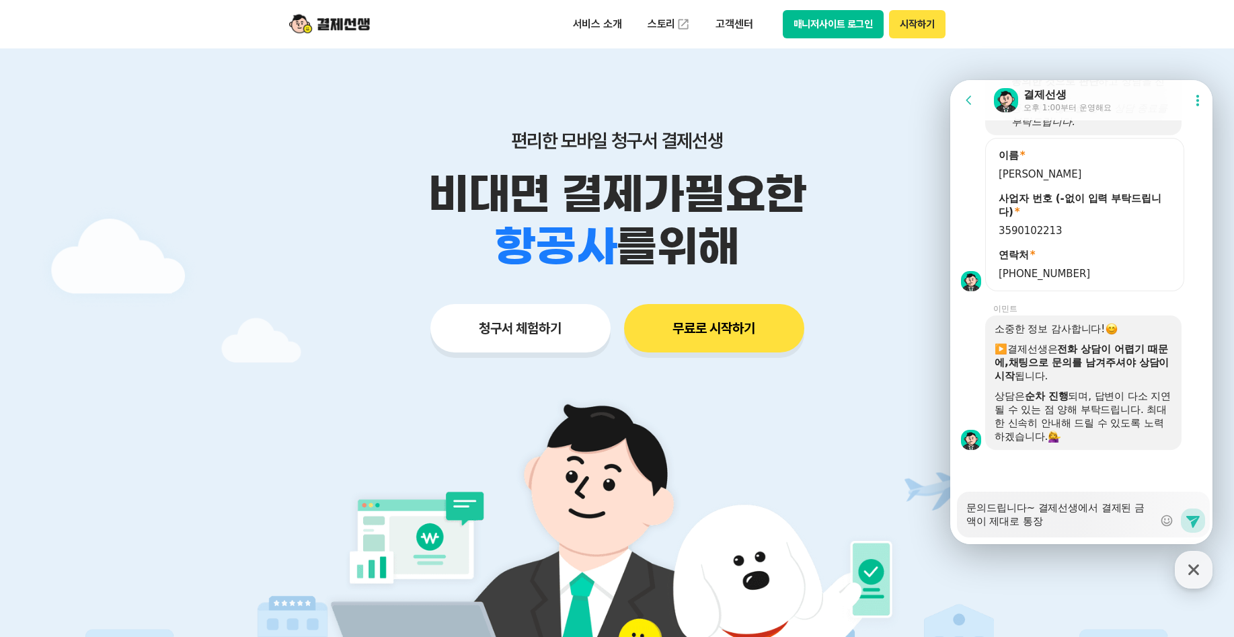
type textarea "문의드립니다~ 결제선생에서 결제된 금액이 제대로 통장ㅇ"
type textarea "x"
type textarea "문의드립니다~ 결제선생에서 결제된 금액이 제대로 통장으"
type textarea "x"
type textarea "문의드립니다~ 결제선생에서 결제된 금액이 제대로 통장을"
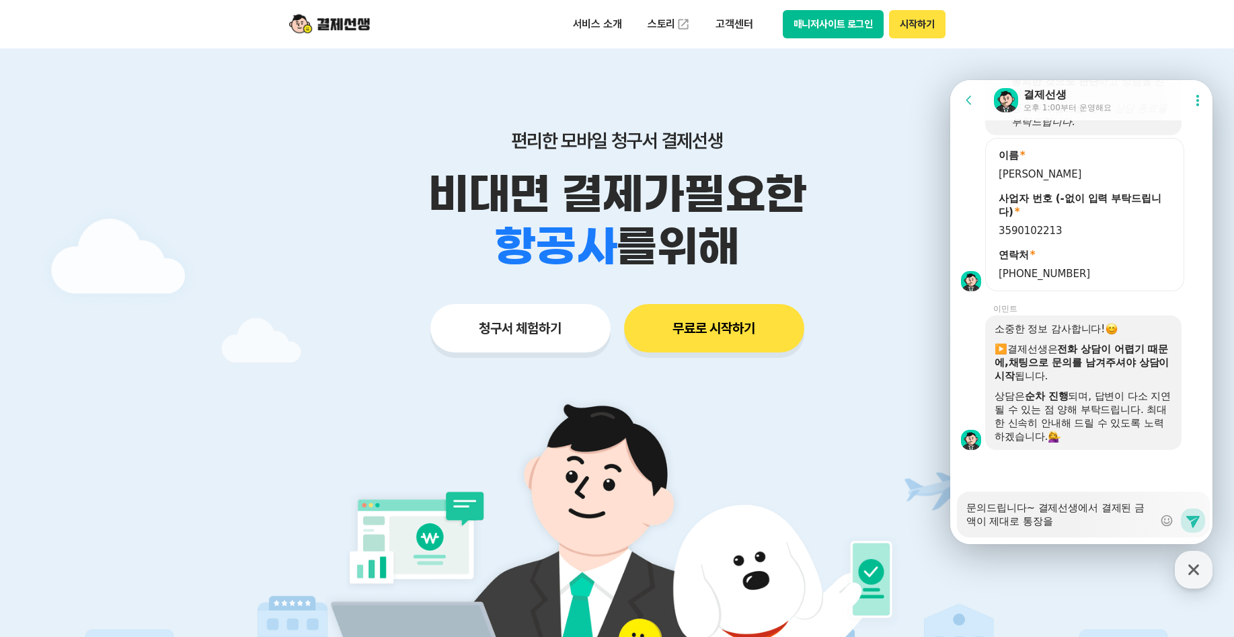
type textarea "x"
type textarea "문의드립니다~ 결제선생에서 결제된 금액이 제대로 통장으로"
type textarea "x"
type textarea "문의드립니다~ 결제선생에서 결제된 금액이 제대로 통장으로"
type textarea "x"
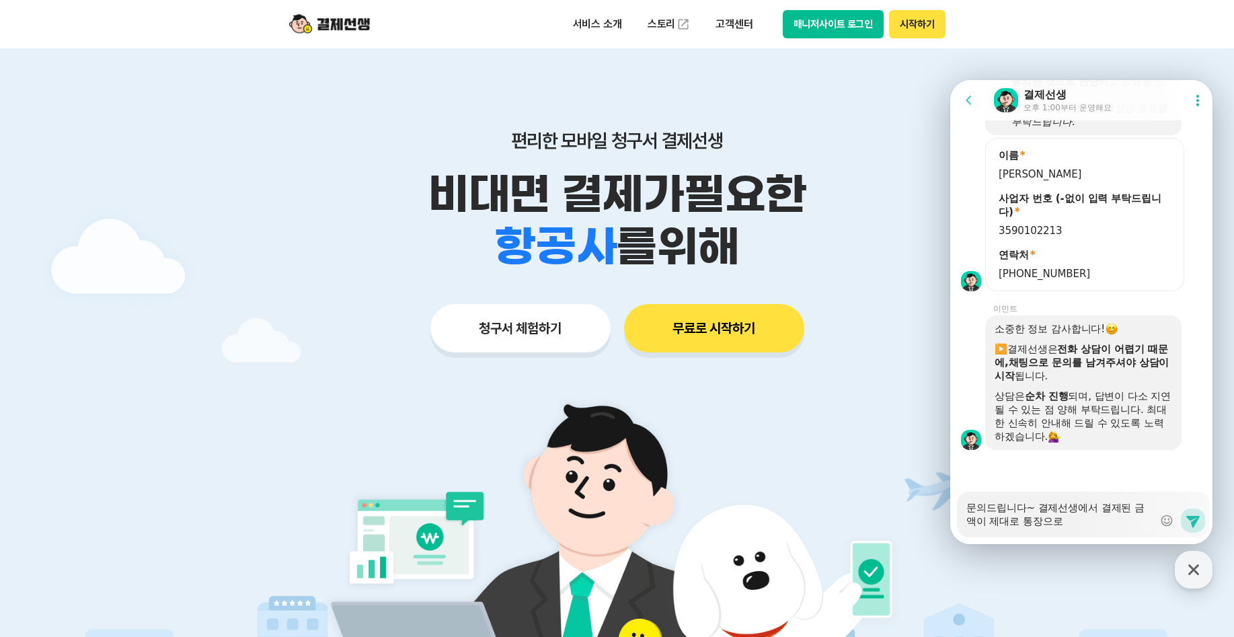
type textarea "문의드립니다~ 결제선생에서 결제된 금액이 제대로 통장으로 ㅇ"
type textarea "x"
type textarea "문의드립니다~ 결제선생에서 결제된 금액이 제대로 통장으로 입"
type textarea "x"
type textarea "문의드립니다~ 결제선생에서 결제된 금액이 제대로 통장으로 입ㄱ"
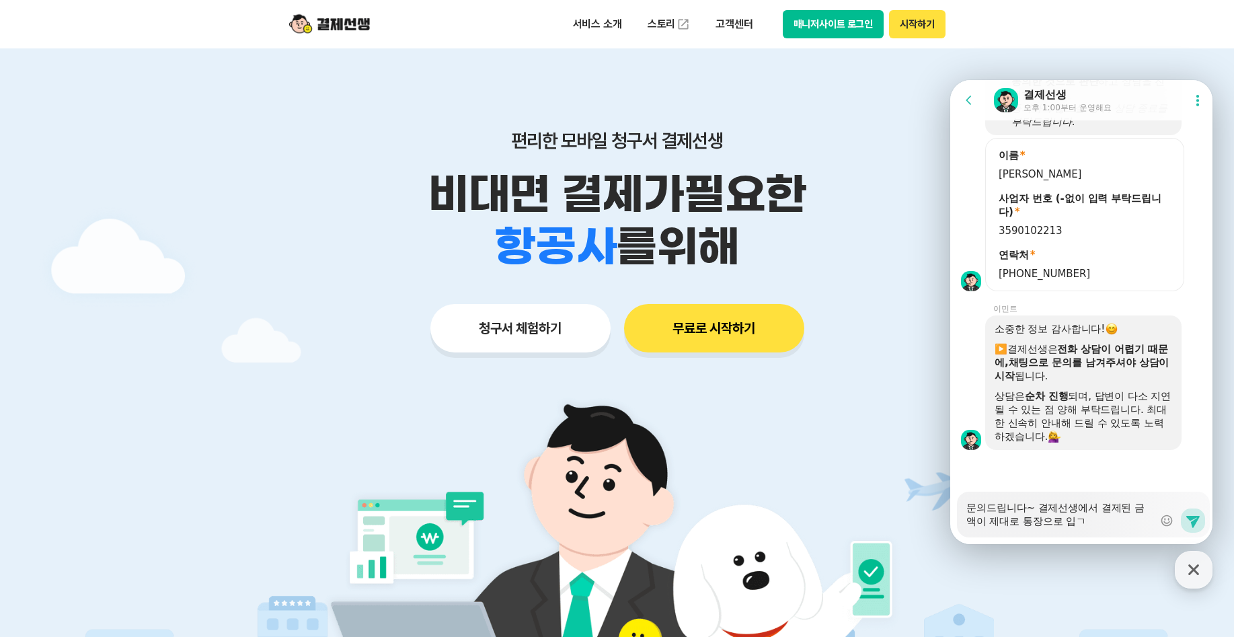
type textarea "x"
type textarea "문의드립니다~ 결제선생에서 결제된 금액이 제대로 통장으로 입그"
type textarea "x"
type textarea "문의드립니다~ 결제선생에서 결제된 금액이 제대로 통장으로 입금"
type textarea "x"
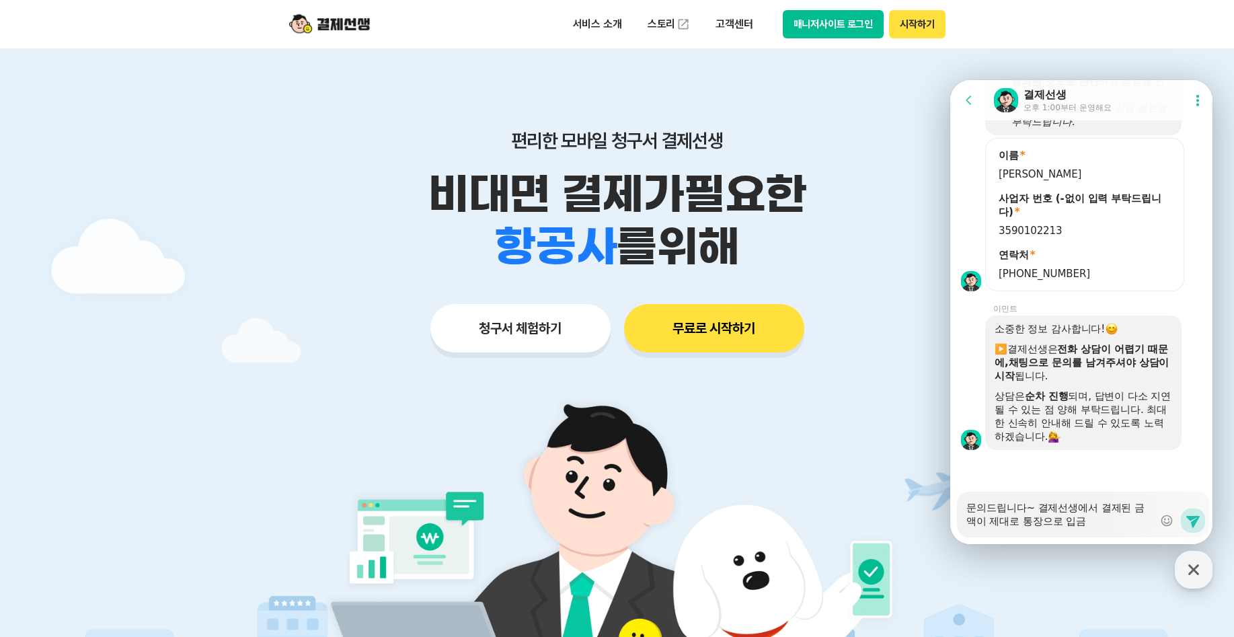
type textarea "문의드립니다~ 결제선생에서 결제된 금액이 제대로 통장으로 입금ㄷ"
type textarea "x"
type textarea "문의드립니다~ 결제선생에서 결제된 금액이 제대로 통장으로 입금도"
type textarea "x"
type textarea "문의드립니다~ 결제선생에서 결제된 금액이 제대로 통장으로 입금되"
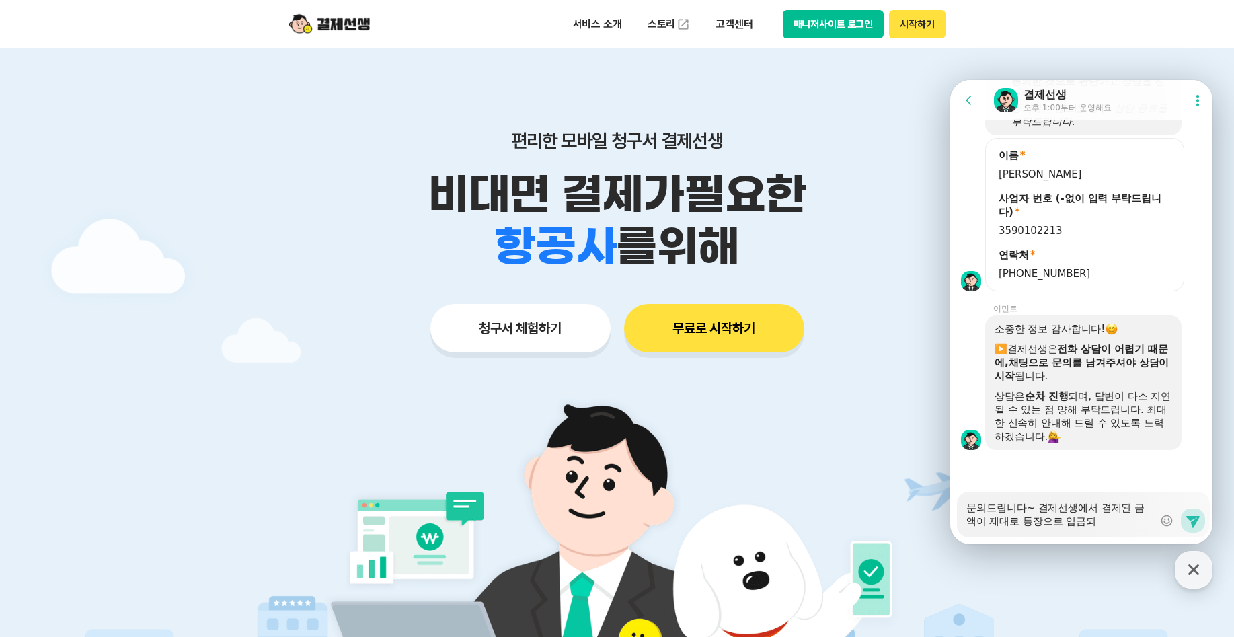
type textarea "x"
type textarea "문의드립니다~ 결제선생에서 결제된 금액이 제대로 통장으로 입금됙"
type textarea "x"
type textarea "문의드립니다~ 결제선생에서 결제된 금액이 제대로 통장으로 입금되고"
type textarea "x"
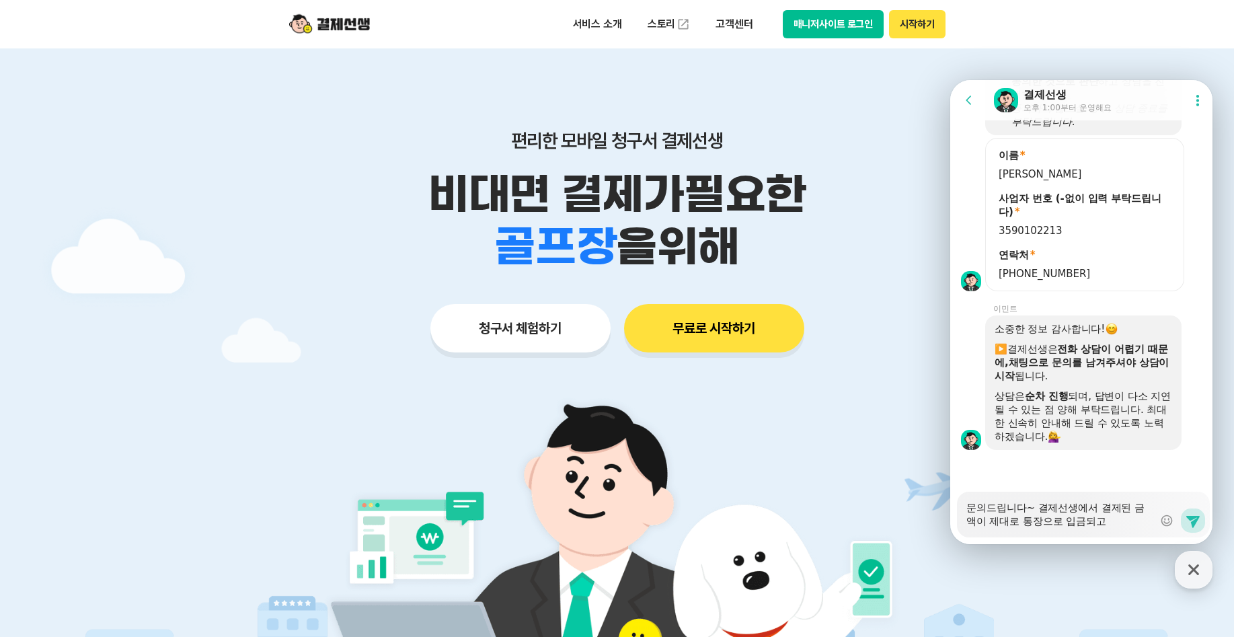
type textarea "문의드립니다~ 결제선생에서 결제된 금액이 제대로 통장으로 입금되고"
type textarea "x"
type textarea "문의드립니다~ 결제선생에서 결제된 금액이 제대로 통장으로 입금되고 ㅇ"
type textarea "x"
type textarea "문의드립니다~ 결제선생에서 결제된 금액이 제대로 통장으로 입금되고 이"
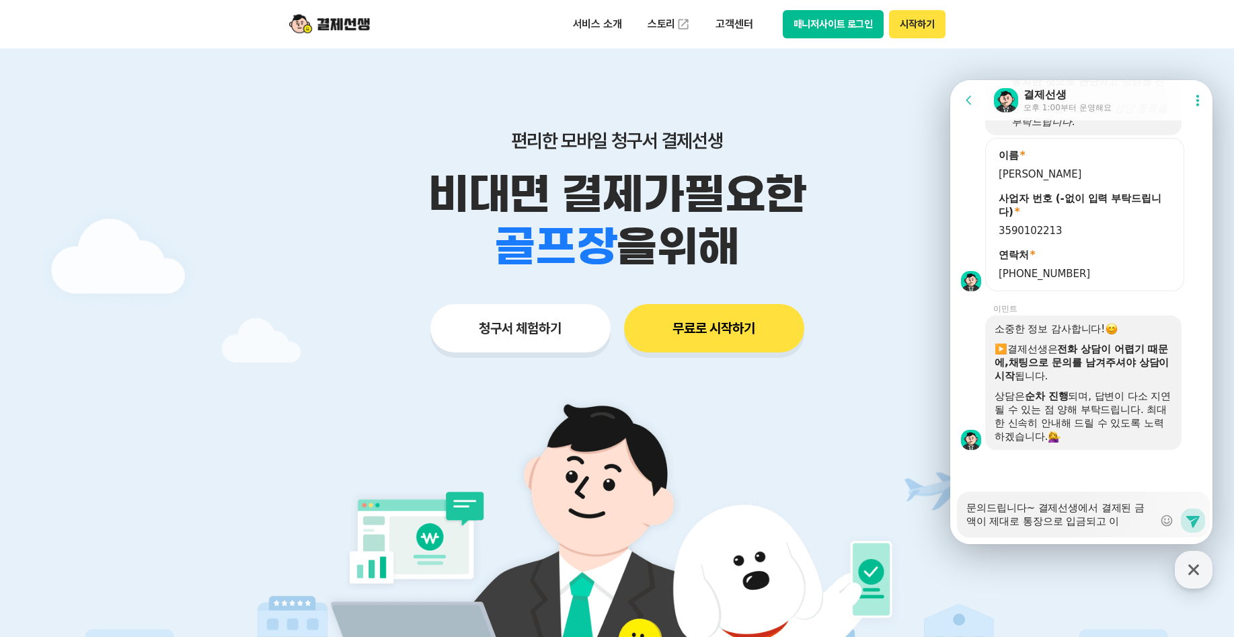
type textarea "x"
type textarea "문의드립니다~ 결제선생에서 결제된 금액이 제대로 통장으로 입금되고 있"
type textarea "x"
type textarea "문의드립니다~ 결제선생에서 결제된 금액이 제대로 통장으로 입금되고 있ㄴ"
type textarea "x"
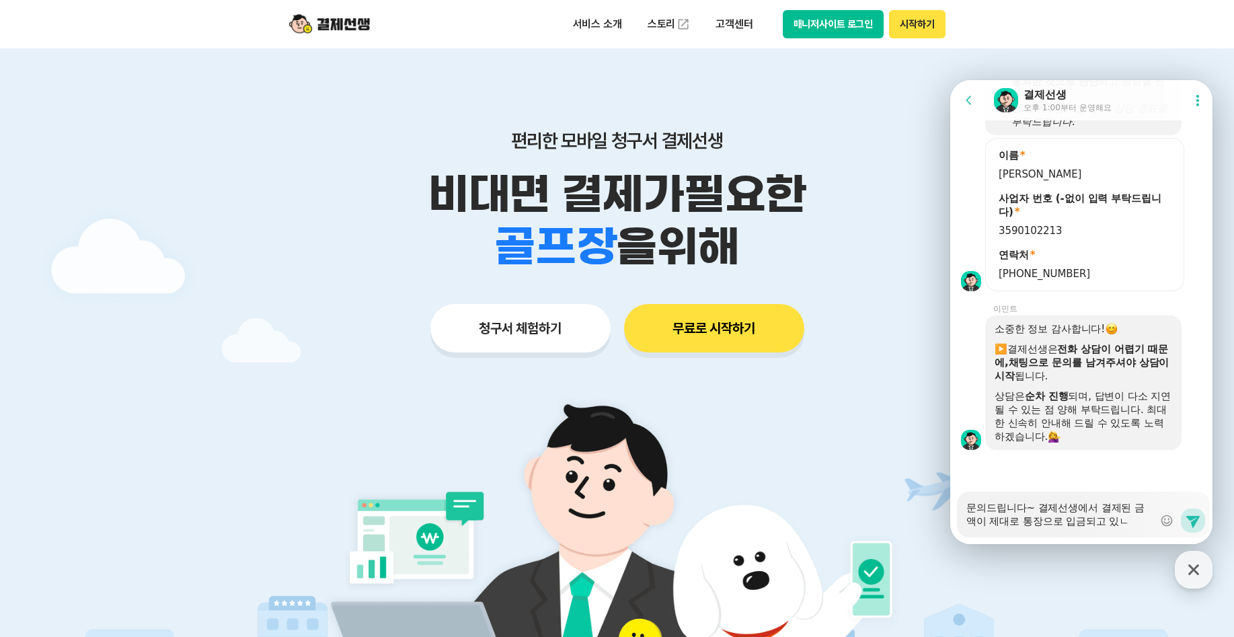
type textarea "문의드립니다~ 결제선생에서 결제된 금액이 제대로 통장으로 입금되고 있느"
type textarea "x"
type textarea "문의드립니다~ 결제선생에서 결제된 금액이 제대로 통장으로 입금되고 있늕"
type textarea "x"
type textarea "문의드립니다~ 결제선생에서 결제된 금액이 제대로 통장으로 입금되고 있는지"
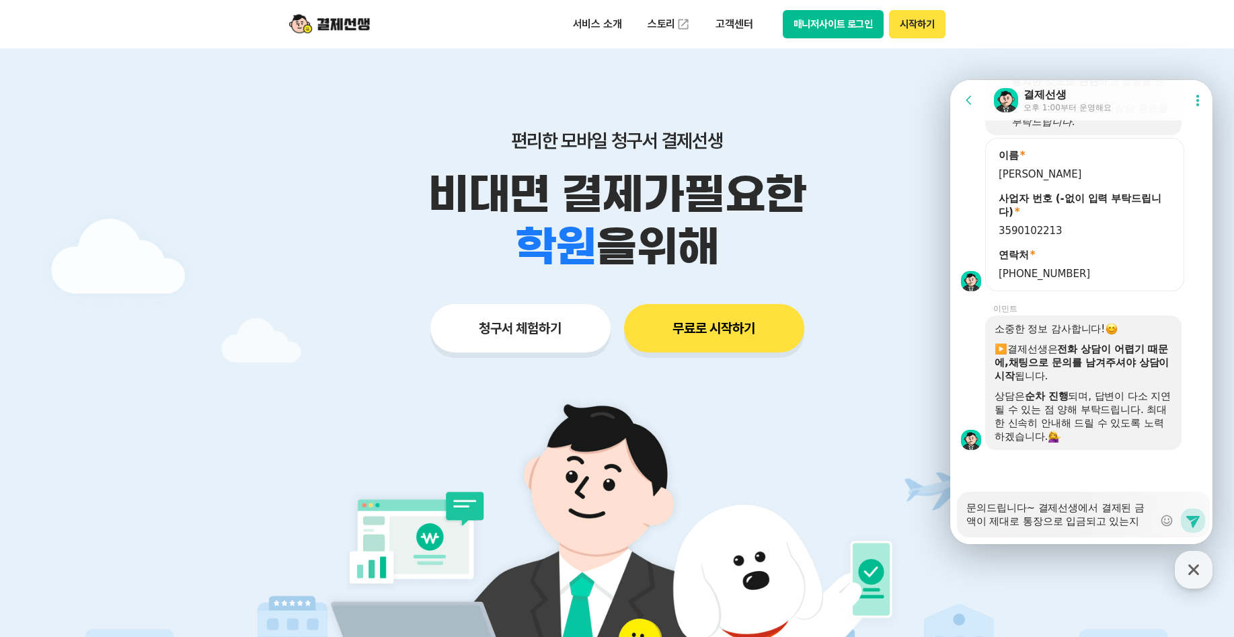
type textarea "x"
type textarea "문의드립니다~ 결제선생에서 결제된 금액이 제대로 통장으로 입금되고 있는지"
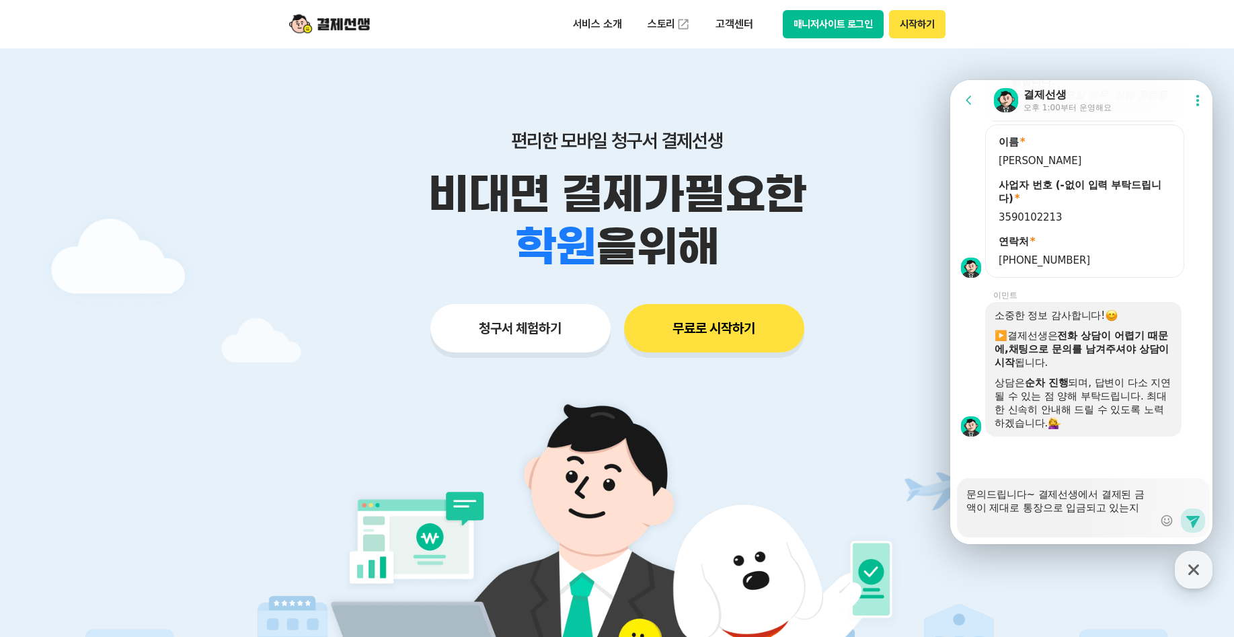
type textarea "x"
type textarea "문의드립니다~ 결제선생에서 결제된 금액이 제대로 통장으로 입금되고 있는지 ㅇ"
type textarea "x"
type textarea "문의드립니다~ 결제선생에서 결제된 금액이 제대로 통장으로 입금되고 있는지 어"
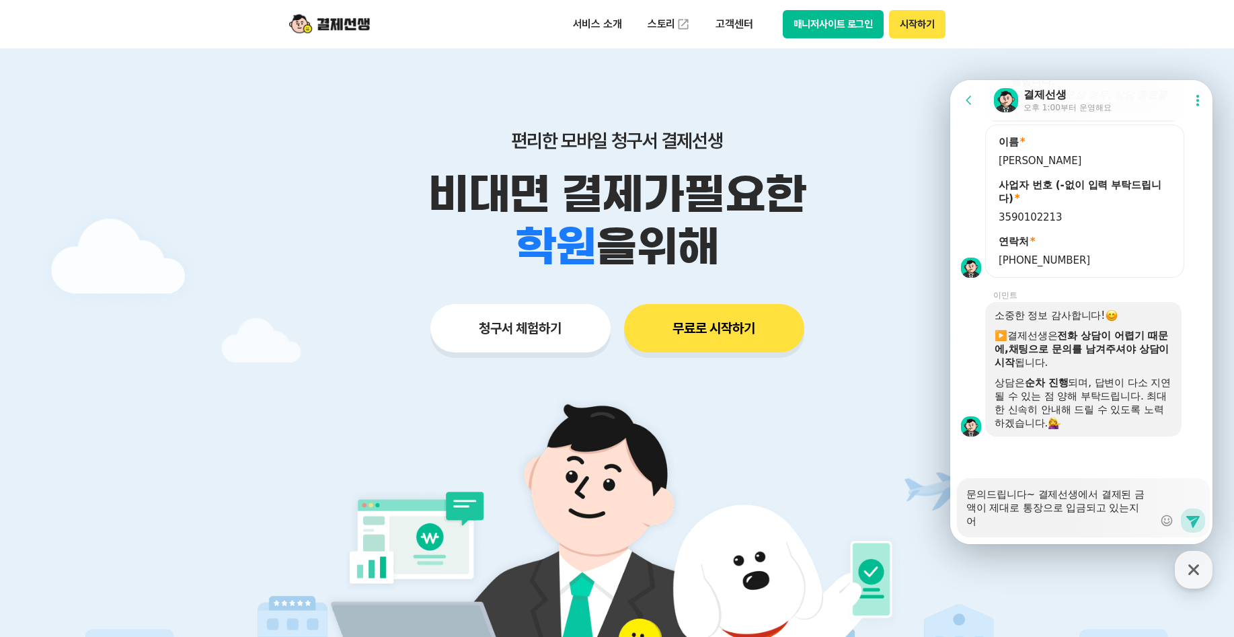
type textarea "x"
type textarea "문의드립니다~ 결제선생에서 결제된 금액이 제대로 통장으로 입금되고 있는지 어ㄸ"
type textarea "x"
type textarea "문의드립니다~ 결제선생에서 결제된 금액이 제대로 통장으로 입금되고 있는지 어떠"
type textarea "x"
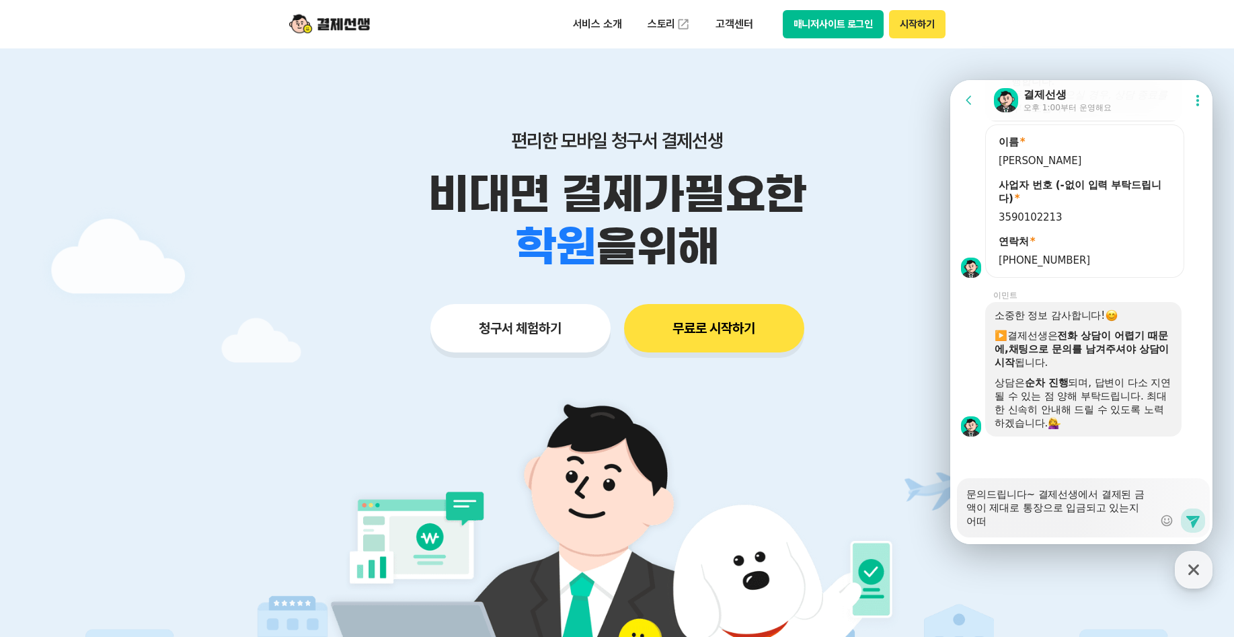
type textarea "문의드립니다~ 결제선생에서 결제된 금액이 제대로 통장으로 입금되고 있는지 어떻"
type textarea "x"
type textarea "문의드립니다~ 결제선생에서 결제된 금액이 제대로 통장으로 입금되고 있는지 어떻ㄱ"
type textarea "x"
type textarea "문의드립니다~ 결제선생에서 결제된 금액이 제대로 통장으로 입금되고 있는지 어떻게"
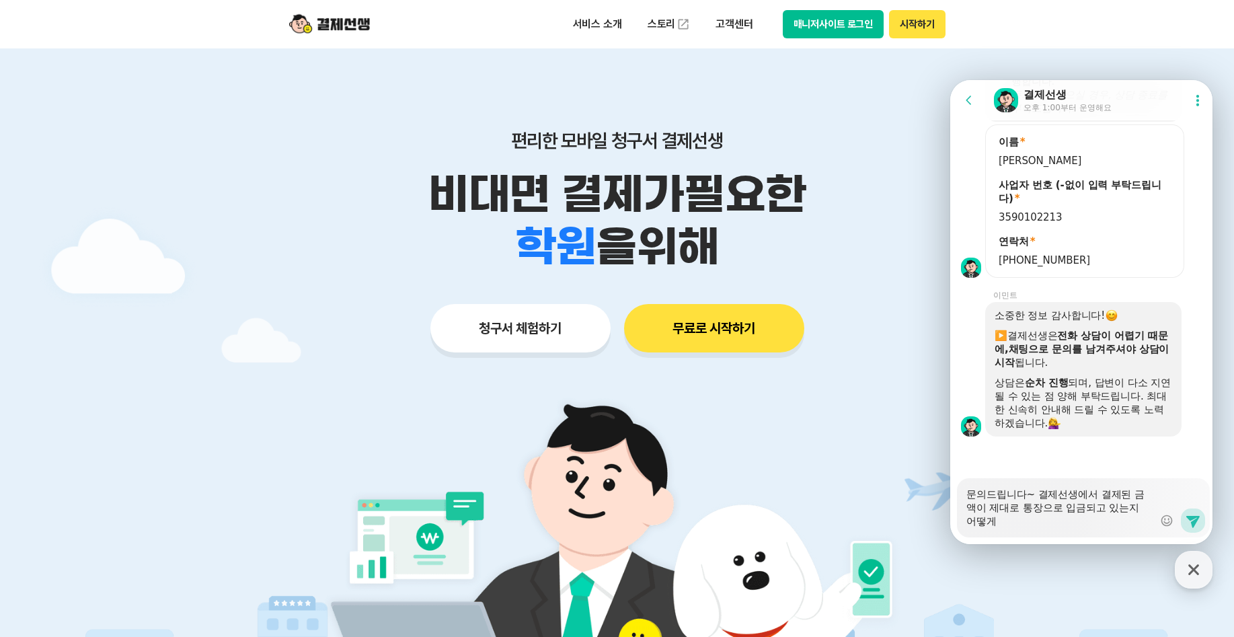
type textarea "x"
type textarea "문의드립니다~ 결제선생에서 결제된 금액이 제대로 통장으로 입금되고 있는지 어떻게"
type textarea "x"
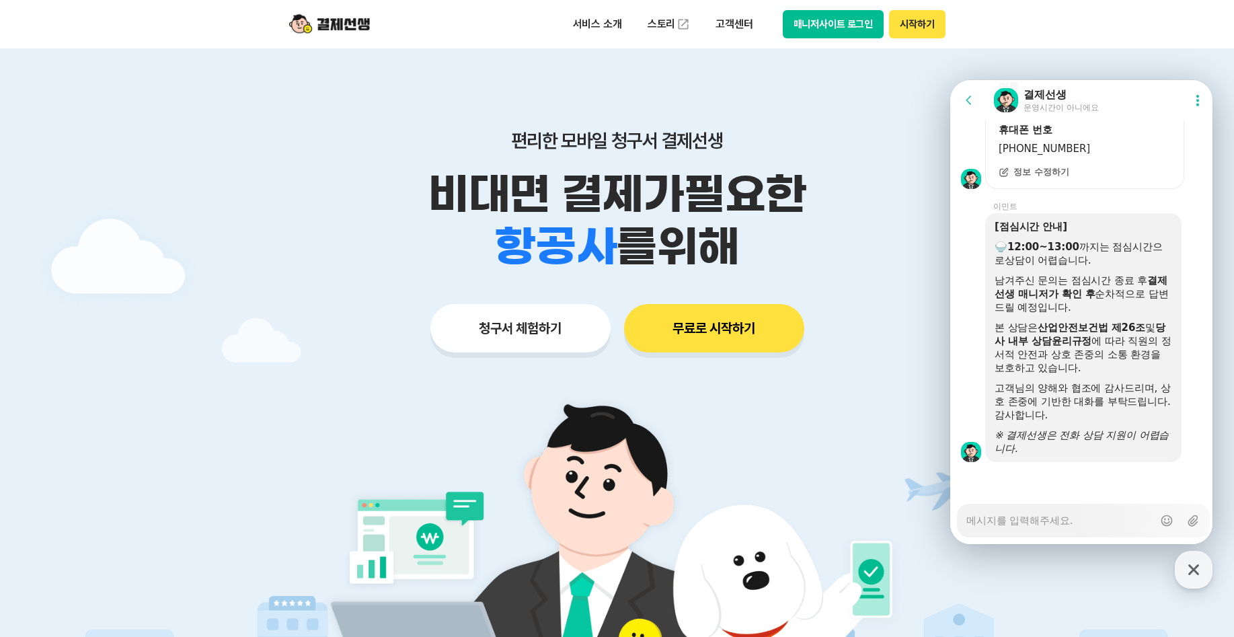
scroll to position [135, 0]
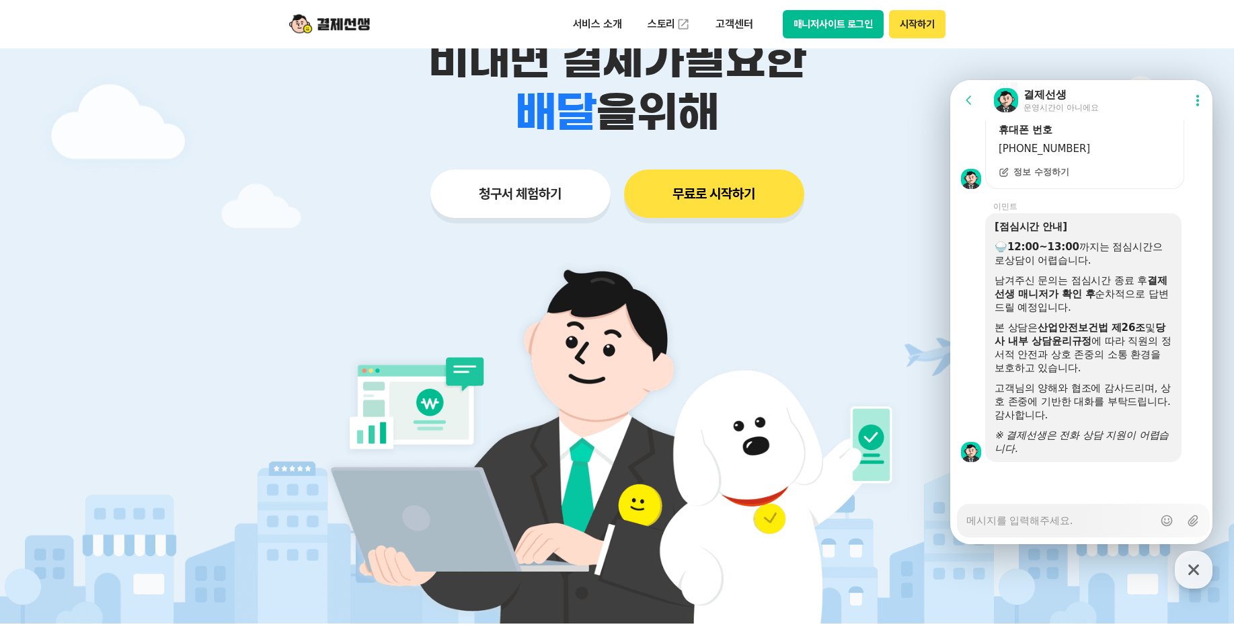
click at [1041, 525] on textarea "Messenger Input Textarea" at bounding box center [1060, 516] width 187 height 23
drag, startPoint x: 1076, startPoint y: 499, endPoint x: 1080, endPoint y: 512, distance: 13.4
click at [1088, 523] on textarea "Messenger Input Textarea" at bounding box center [1060, 516] width 187 height 23
click at [1076, 528] on div "Messenger Input Textarea" at bounding box center [1060, 521] width 187 height 32
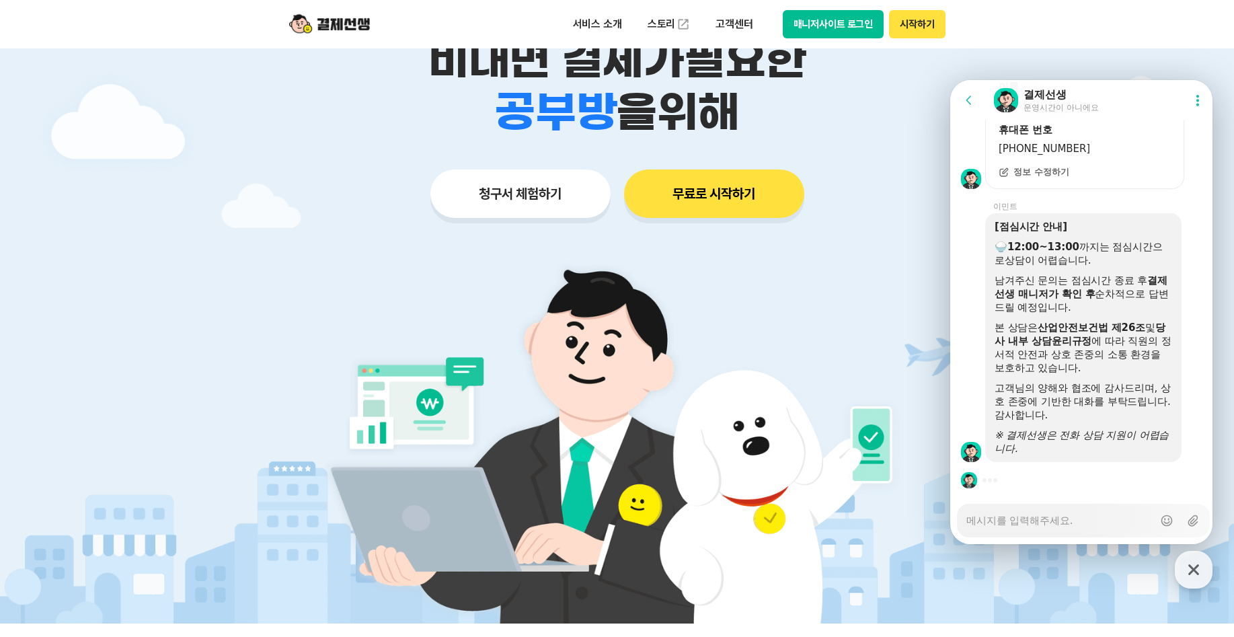
click at [1071, 523] on textarea "Messenger Input Textarea" at bounding box center [1060, 516] width 187 height 23
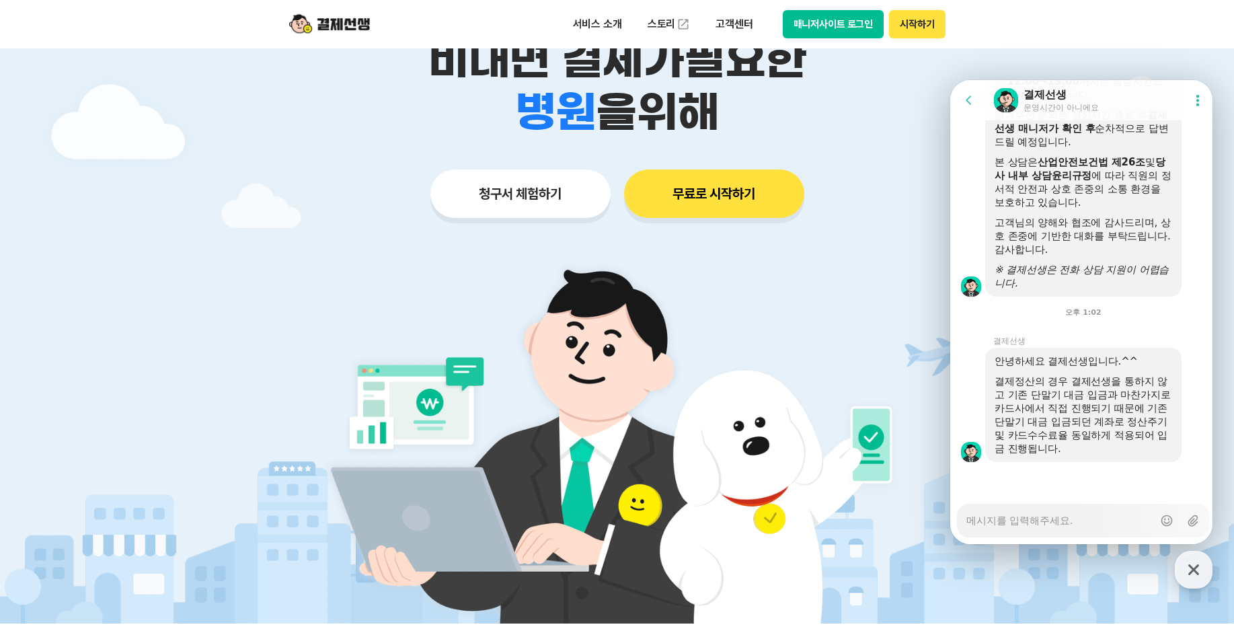
scroll to position [1925, 0]
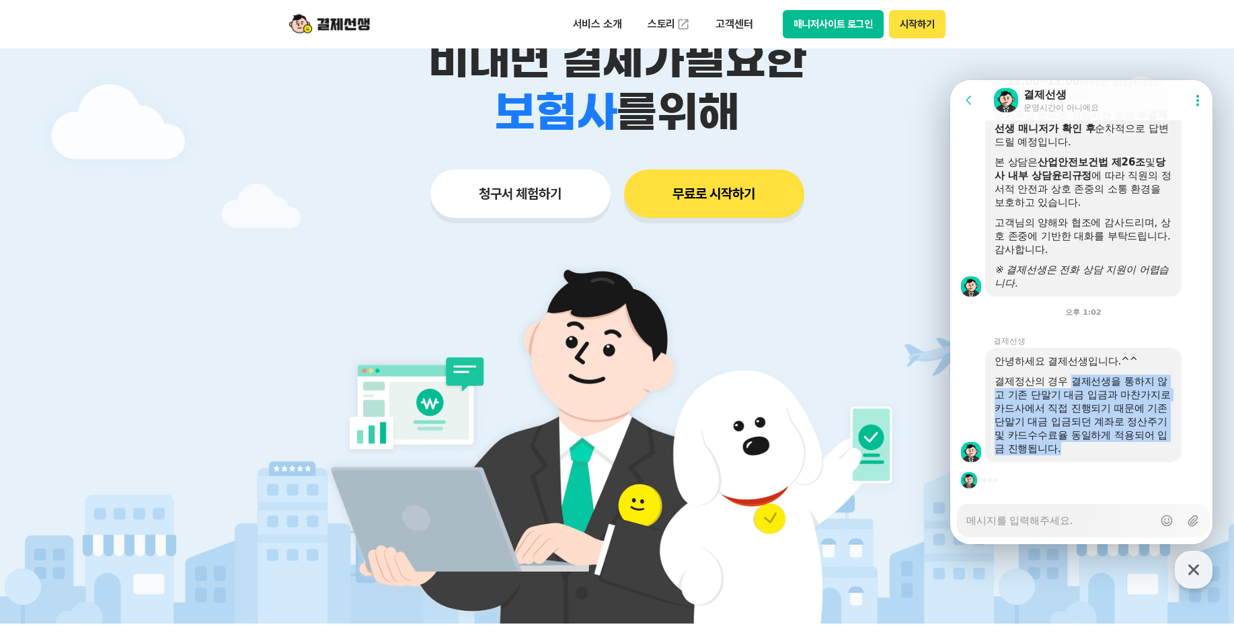
drag, startPoint x: 1071, startPoint y: 381, endPoint x: 1127, endPoint y: 450, distance: 89.0
click at [1127, 450] on div "결제정산의 경우 결제선생을 통하지 않고 기존 단말기 대금 입금과 마찬가지로 카드사에서 직접 진행되기 때문에 기존 단말기 대금 입금되던 계좌로 …" at bounding box center [1084, 415] width 178 height 81
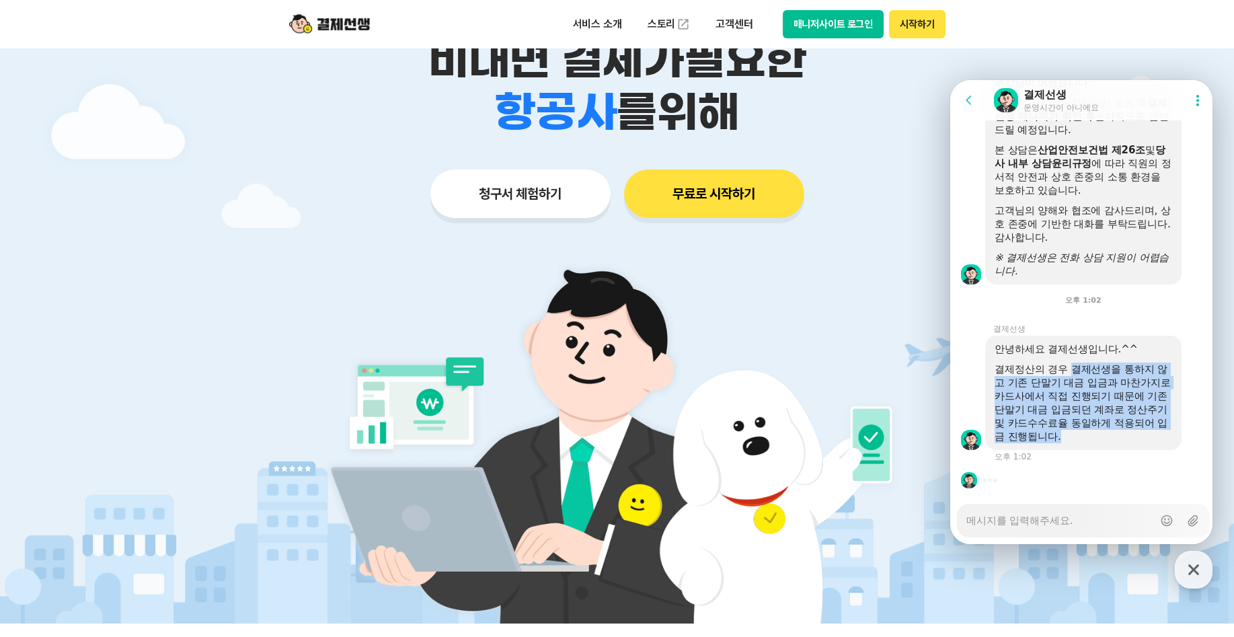
scroll to position [1937, 0]
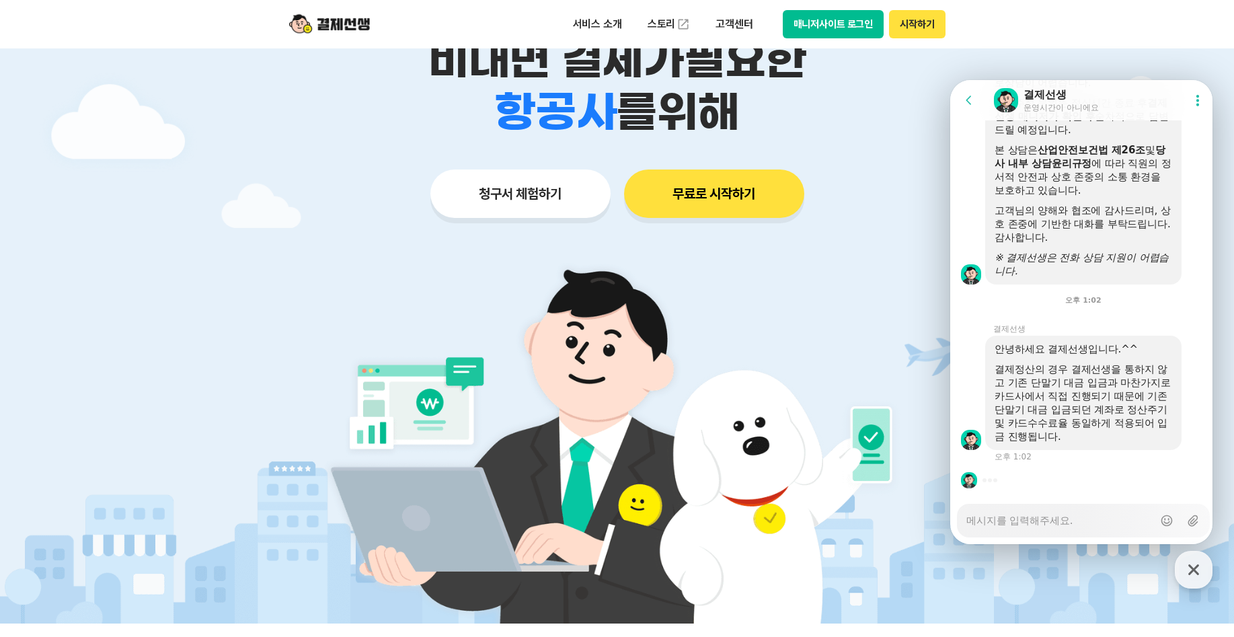
drag, startPoint x: 1127, startPoint y: 450, endPoint x: 1070, endPoint y: 526, distance: 94.7
click at [1070, 526] on textarea "Messenger Input Textarea" at bounding box center [1060, 516] width 187 height 23
drag, startPoint x: 1046, startPoint y: 517, endPoint x: 892, endPoint y: 513, distance: 154.1
click at [951, 80] on html "Go to previous page Chat Room 결제선생 운영시간이 아니에요 Show userchat action dialog Messa…" at bounding box center [1082, 80] width 262 height 0
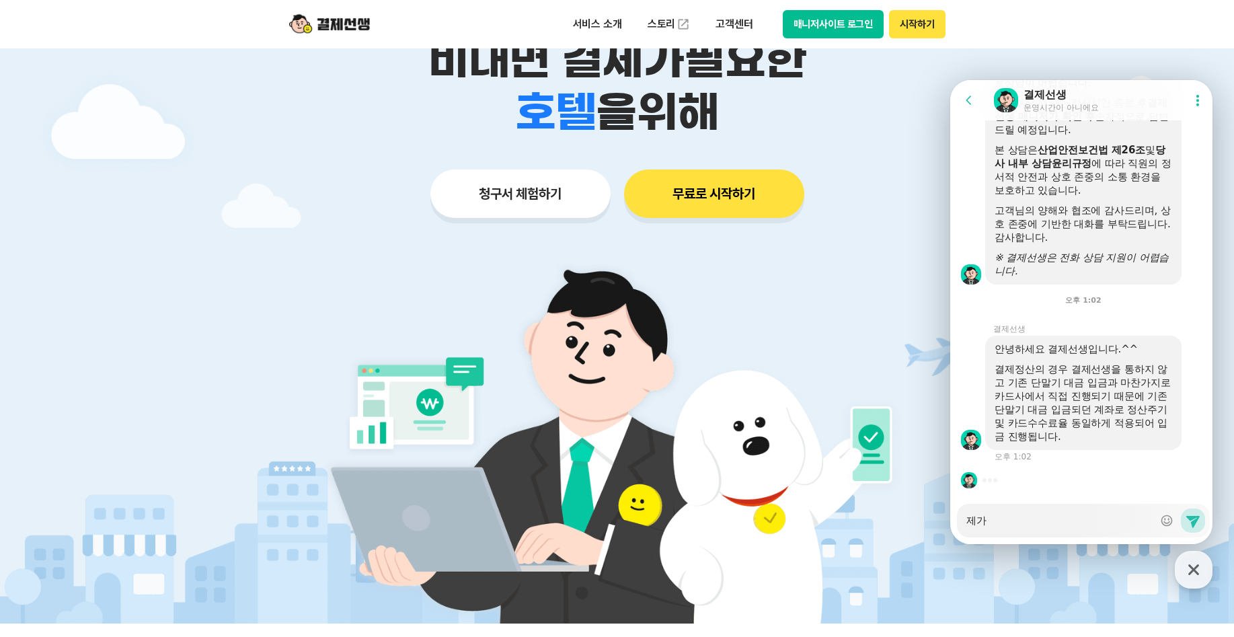
click at [1010, 520] on textarea "제가" at bounding box center [1060, 516] width 187 height 23
click at [1010, 520] on textarea "Messenger Input Textarea" at bounding box center [1060, 516] width 187 height 23
click at [1010, 520] on textarea "KSNET" at bounding box center [1060, 516] width 187 height 23
click at [1010, 520] on textarea "KSNA" at bounding box center [1060, 516] width 187 height 23
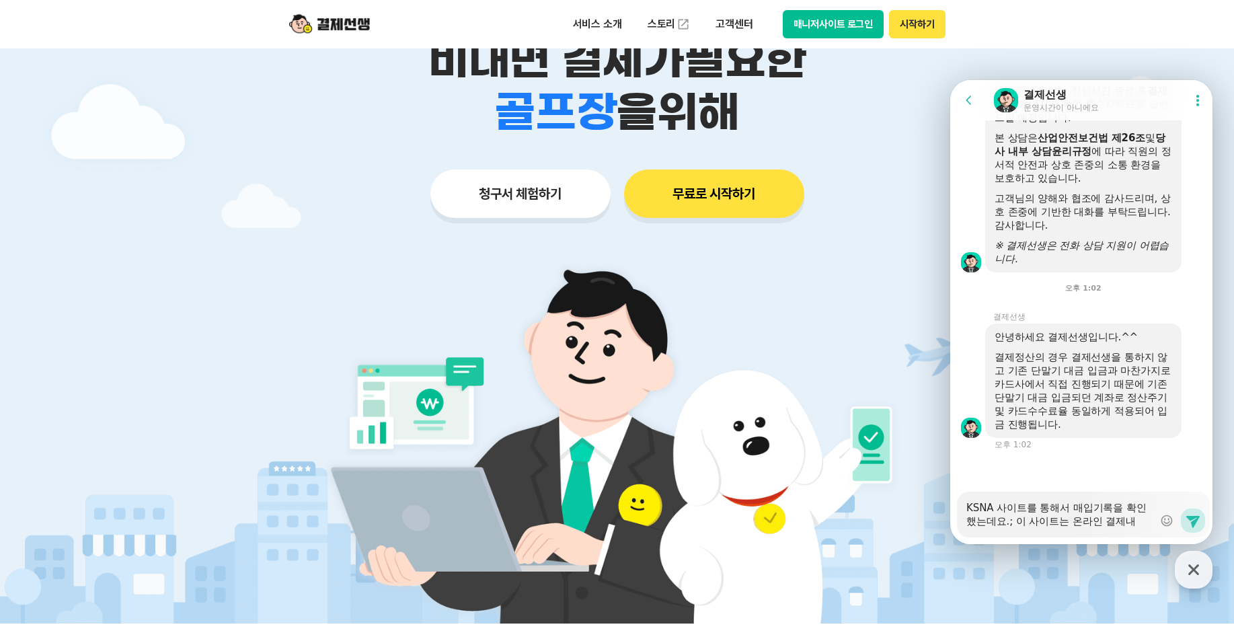
scroll to position [1963, 0]
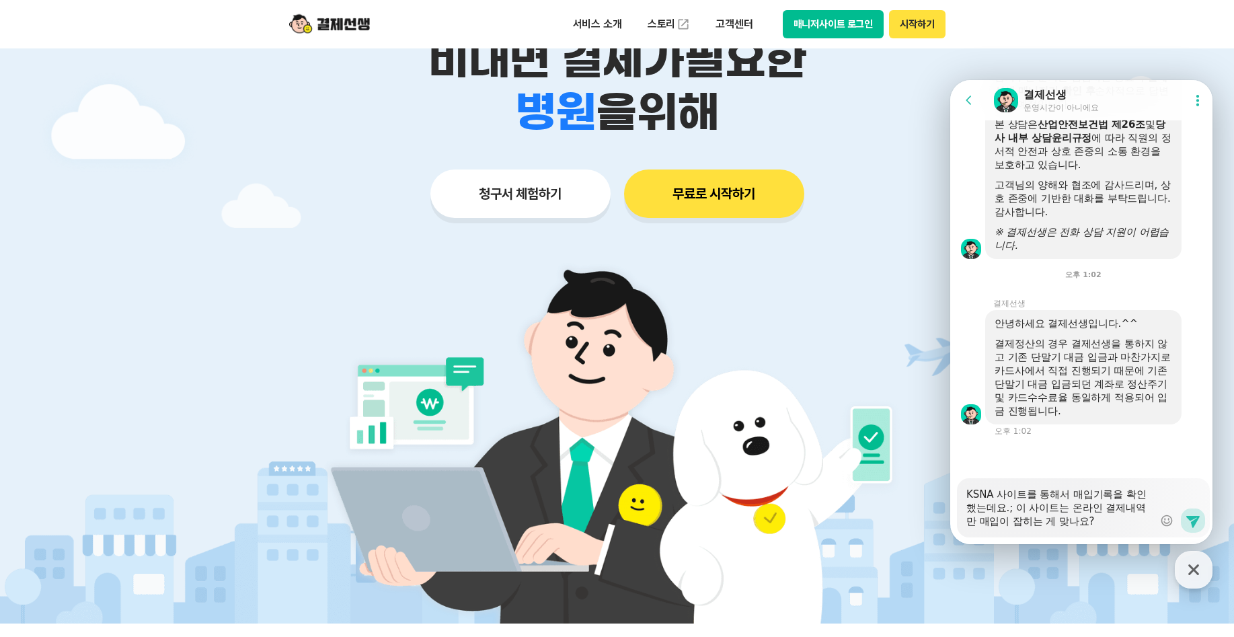
click at [1122, 519] on textarea "KSNA 사이트를 통해서 매입기록을 확인했는데요.; 이 사이트는 온라인 결제내역만 매입이 잡히는 게 맞나요?" at bounding box center [1060, 503] width 187 height 50
click at [1144, 523] on textarea "KSNA 사이트를 통해서 매입기록을 확인했는데요.; 이 사이트는 온라인 결제내역만 매입이 잡히는 게 맞나요? [GEOGRAPHIC_DATA]" at bounding box center [1060, 503] width 187 height 50
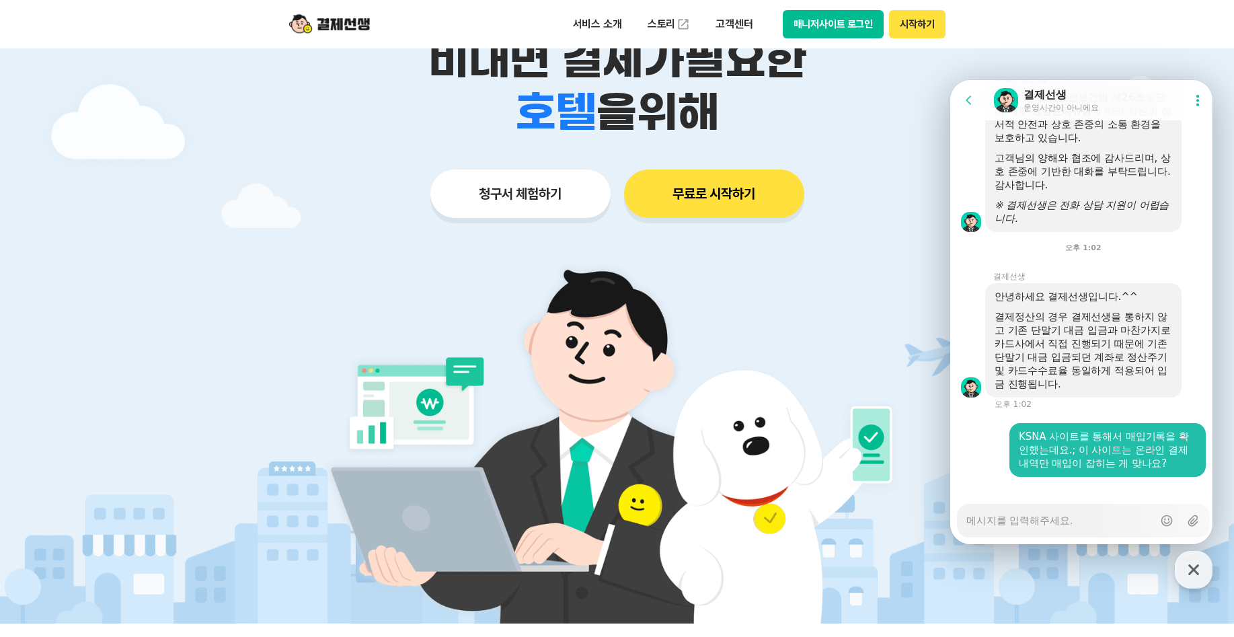
scroll to position [2005, 0]
